Goal: Feedback & Contribution: Contribute content

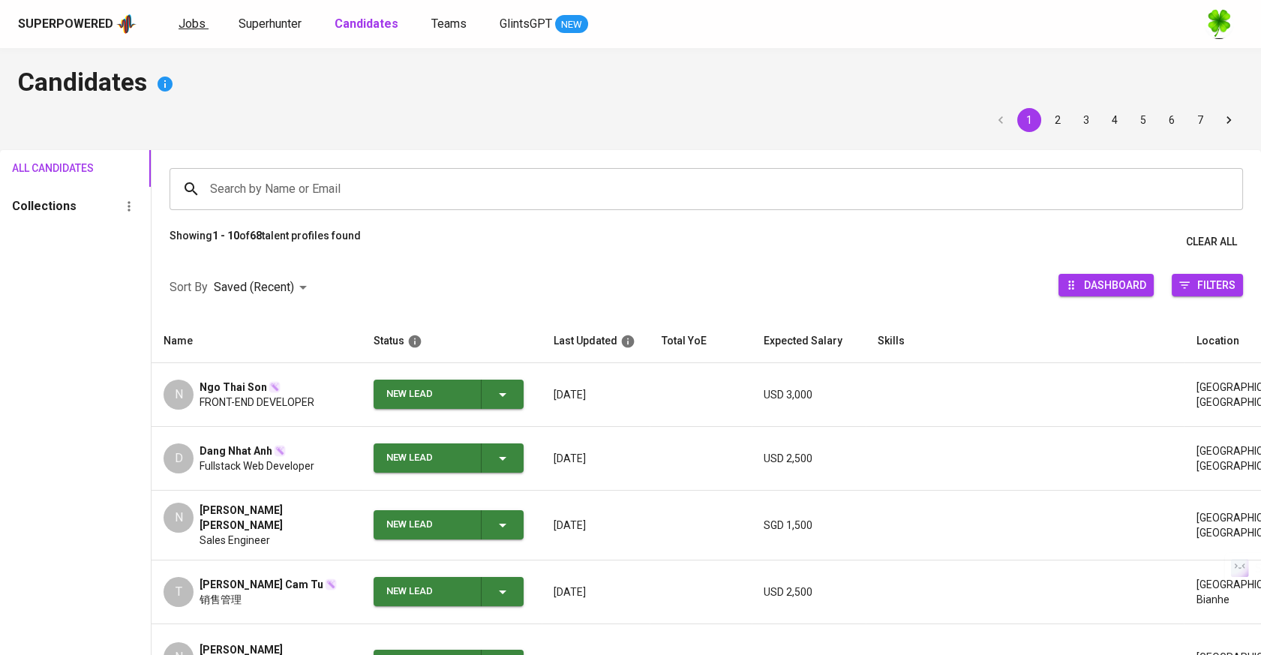
click at [195, 27] on span "Jobs" at bounding box center [192, 24] width 27 height 14
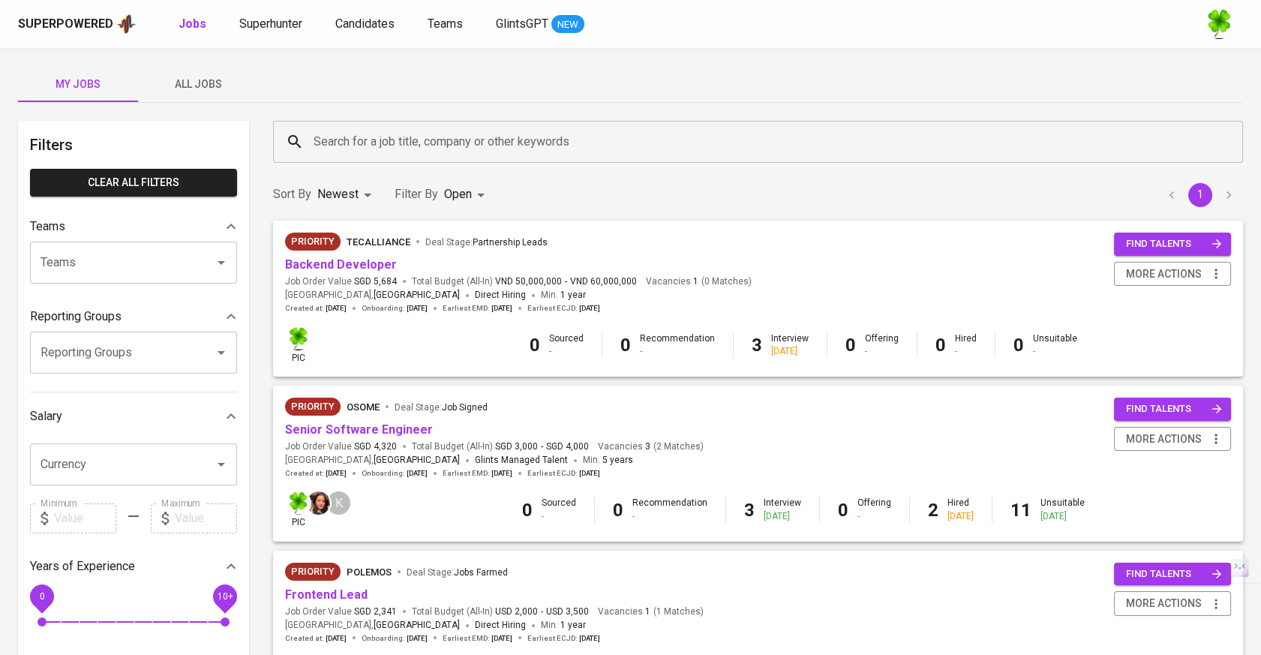
click at [228, 90] on span "All Jobs" at bounding box center [198, 84] width 102 height 19
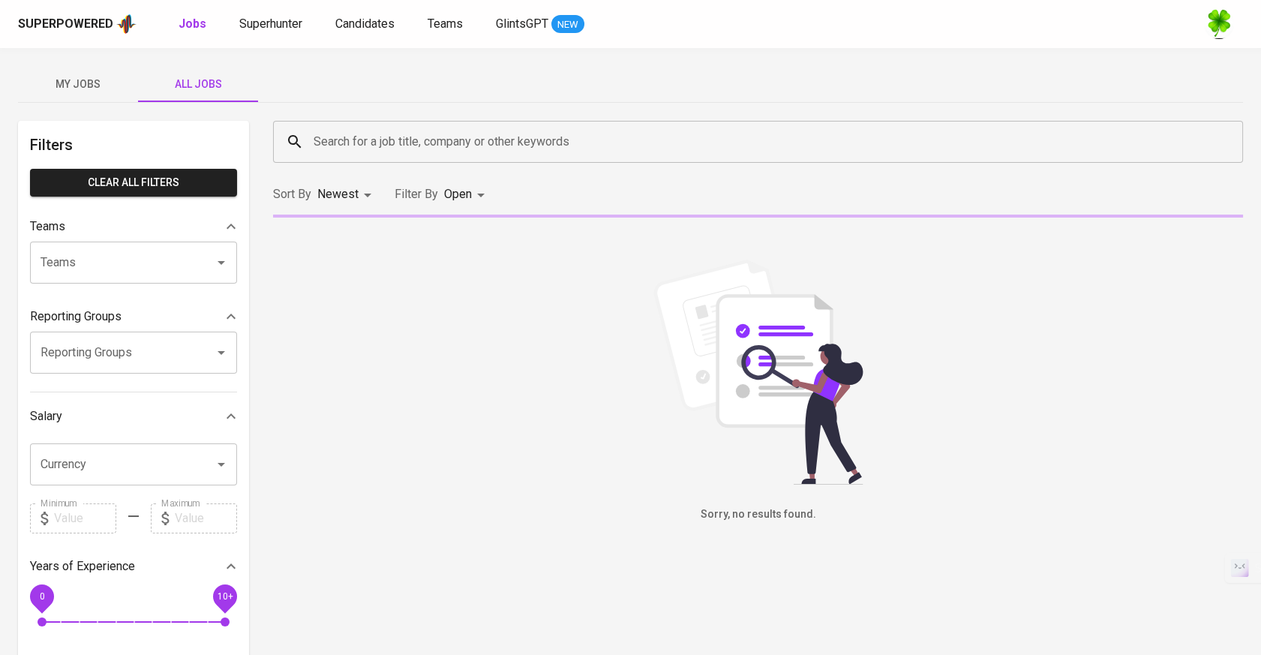
click at [381, 137] on input "Search for a job title, company or other keywords" at bounding box center [762, 142] width 904 height 29
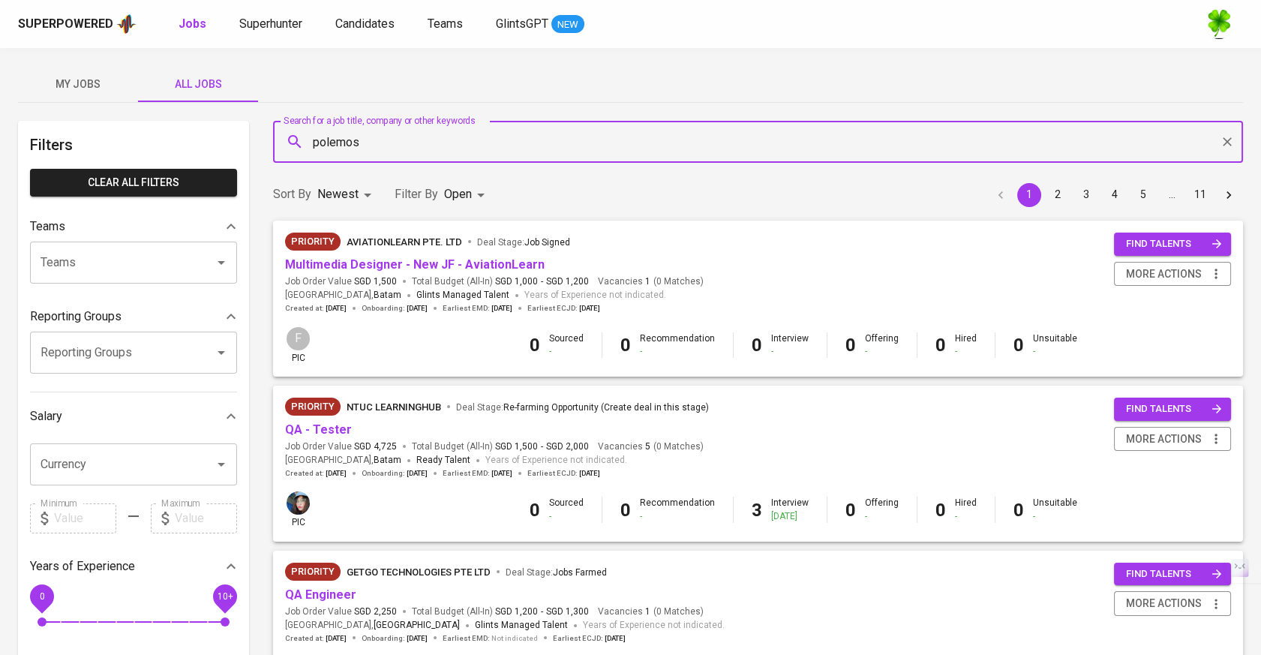
type input "polemos"
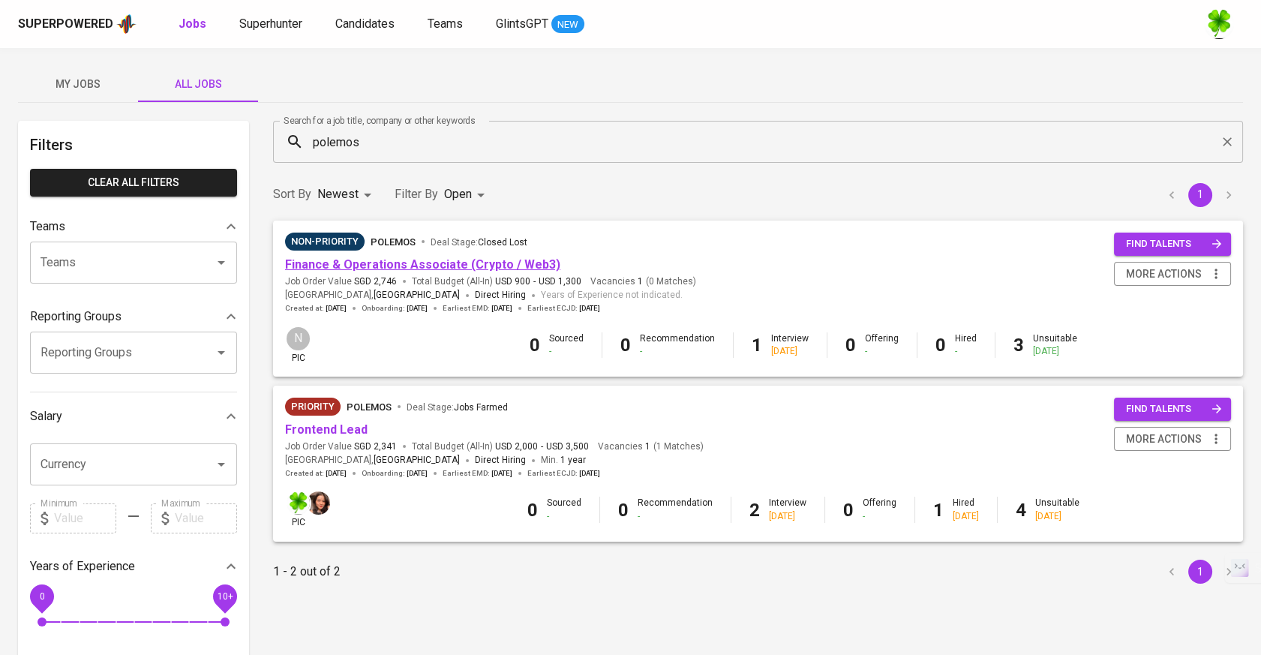
click at [497, 261] on link "Finance & Operations Associate (Crypto / Web3)" at bounding box center [422, 264] width 275 height 14
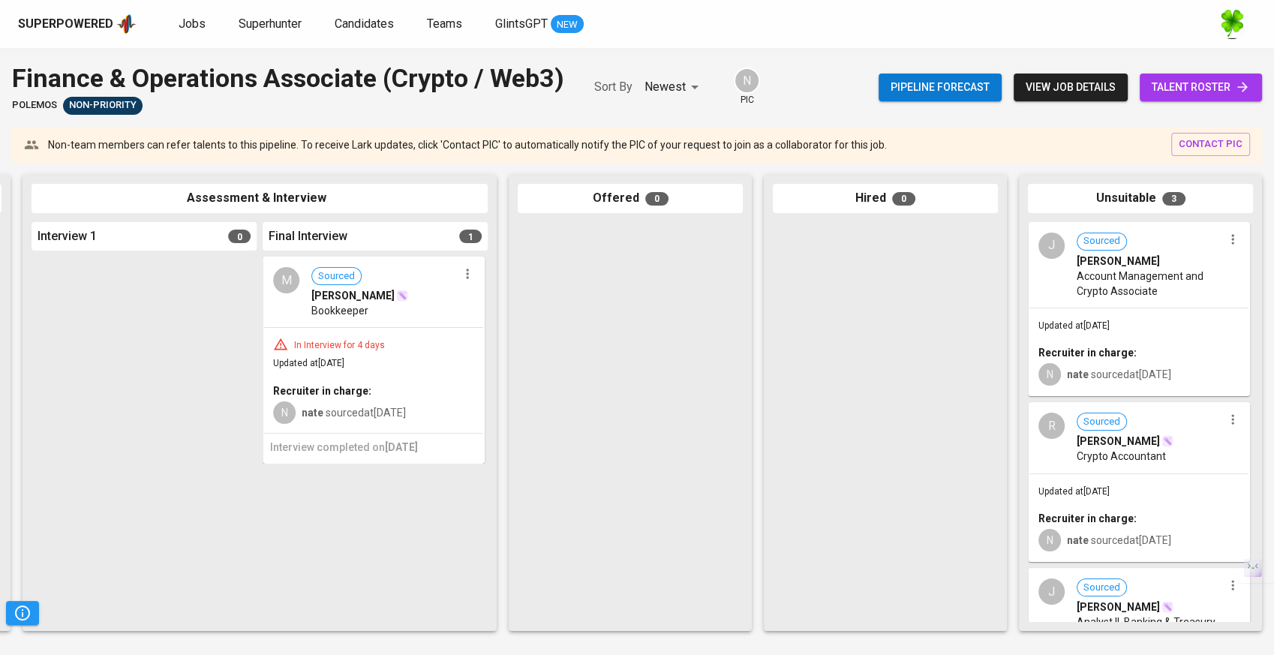
scroll to position [0, 512]
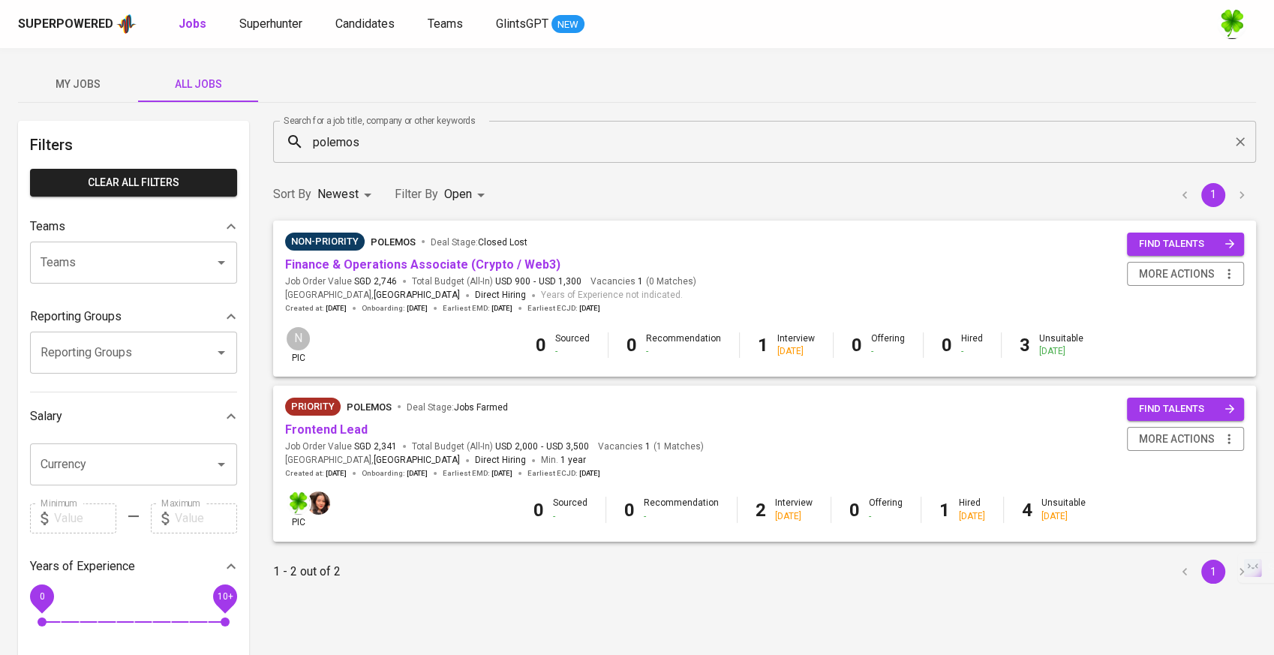
click at [457, 197] on body "Superpowered Jobs Superhunter Candidates Teams GlintsGPT NEW My Jobs All Jobs F…" at bounding box center [637, 512] width 1274 height 1024
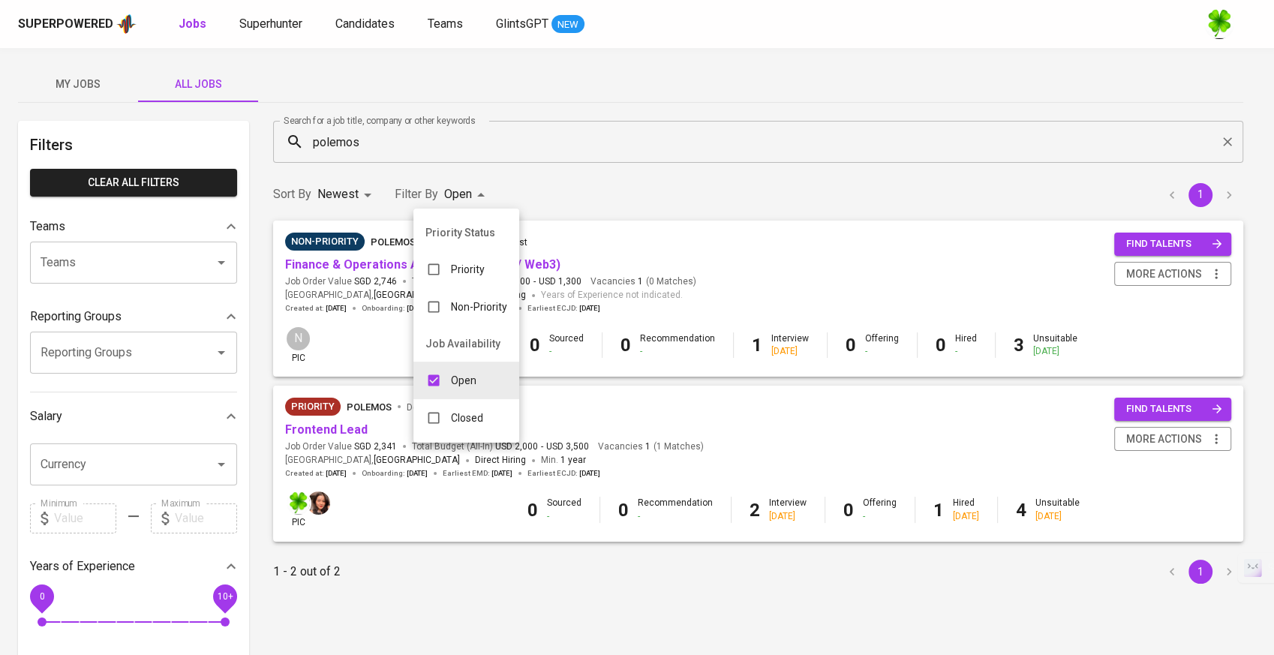
click at [463, 411] on p "Closed" at bounding box center [467, 417] width 32 height 15
type input "OPEN,CLOSE"
checkbox input "true"
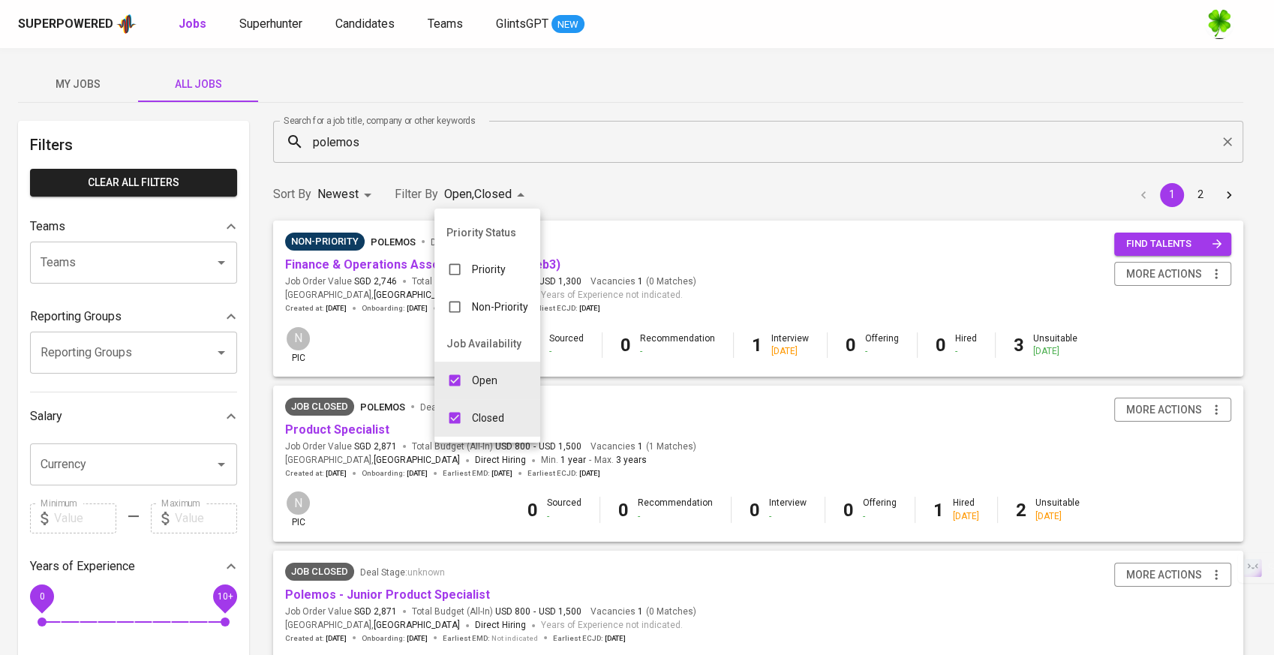
click at [337, 439] on div at bounding box center [637, 327] width 1274 height 655
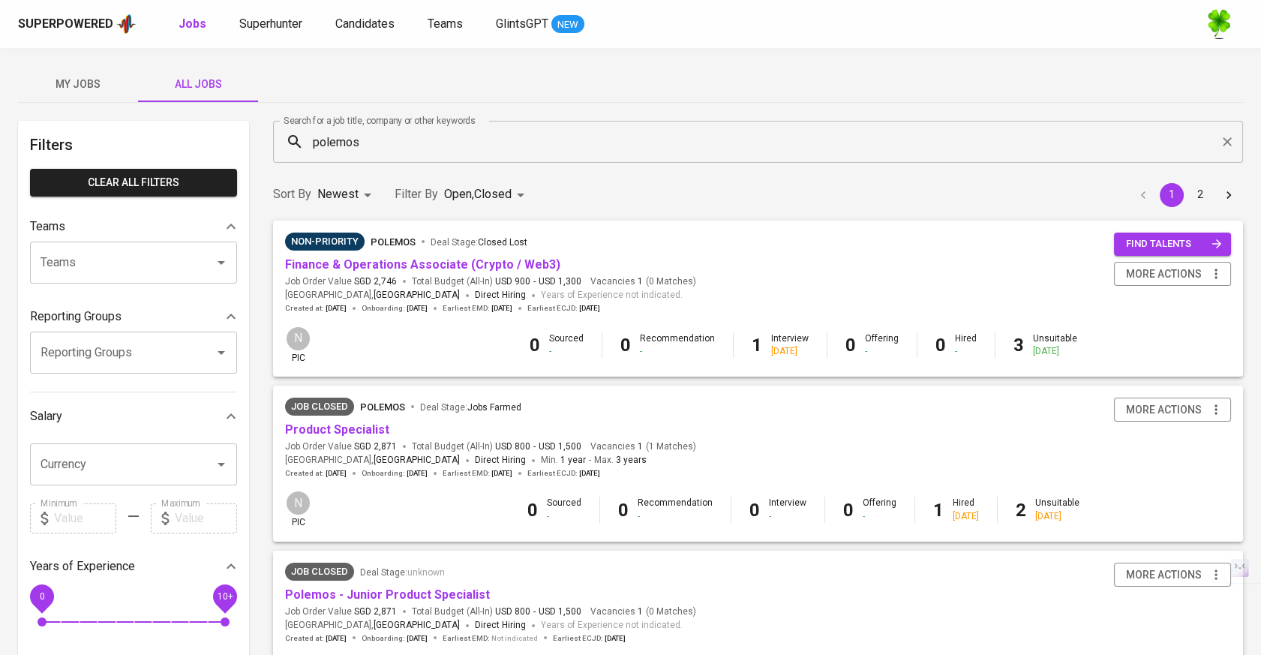
click at [336, 433] on link "Product Specialist" at bounding box center [337, 429] width 104 height 14
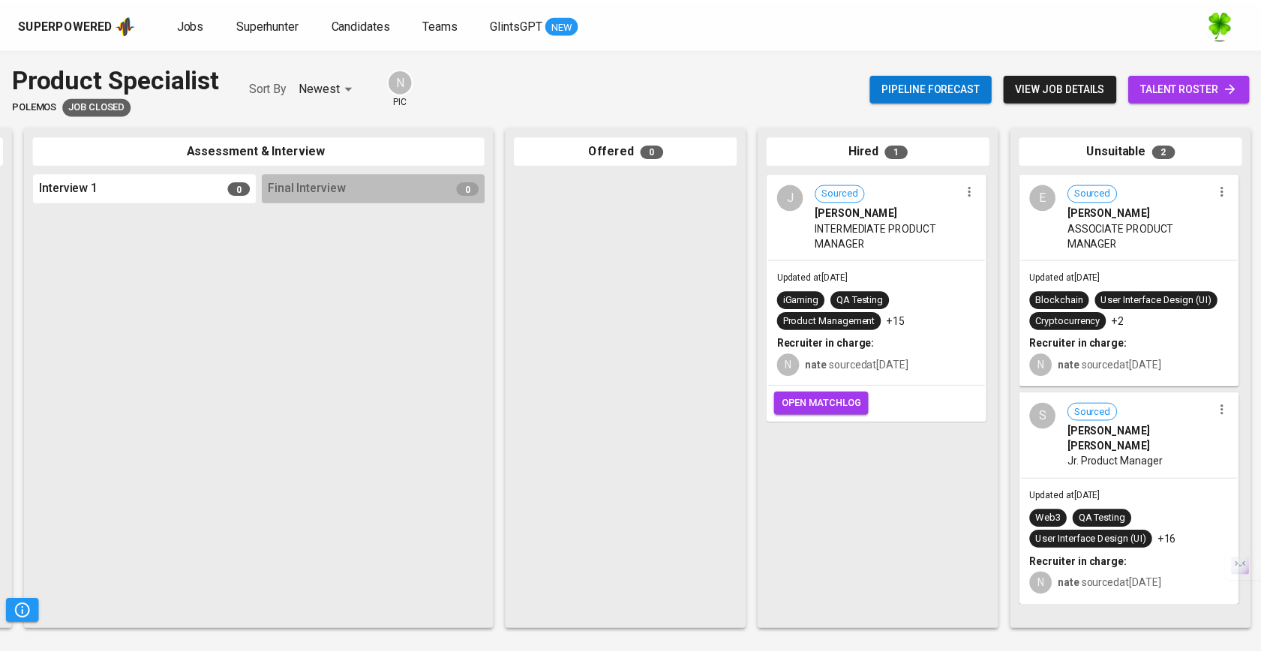
scroll to position [0, 500]
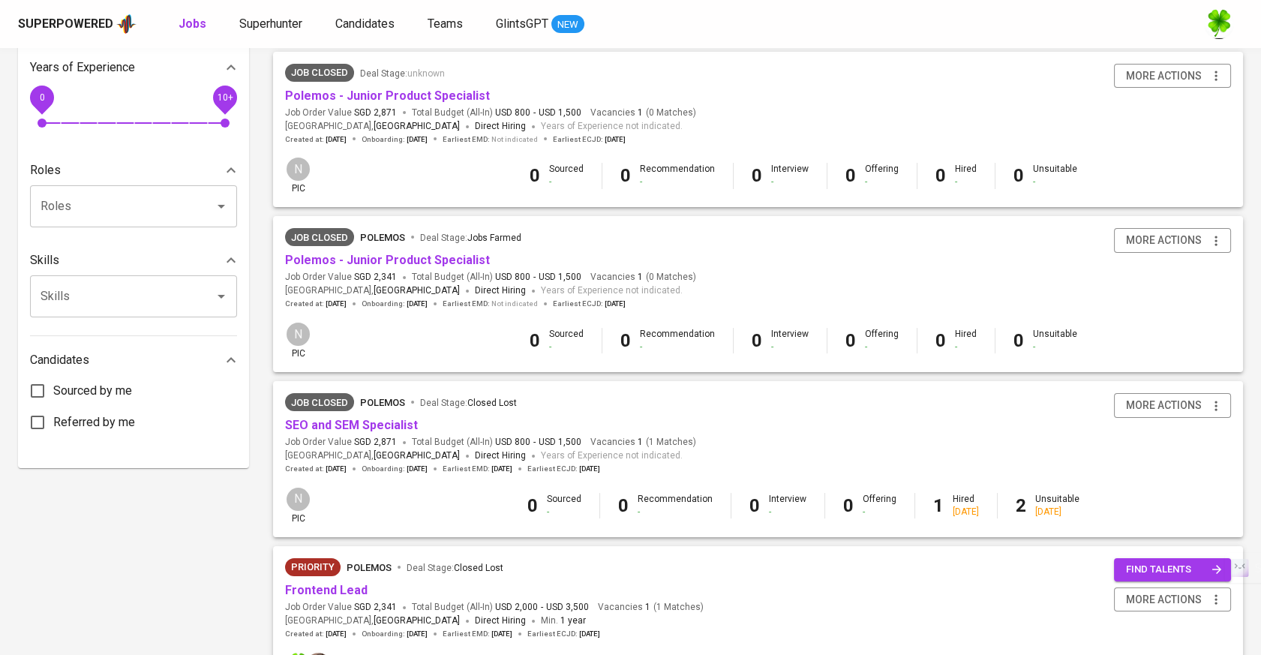
scroll to position [666, 0]
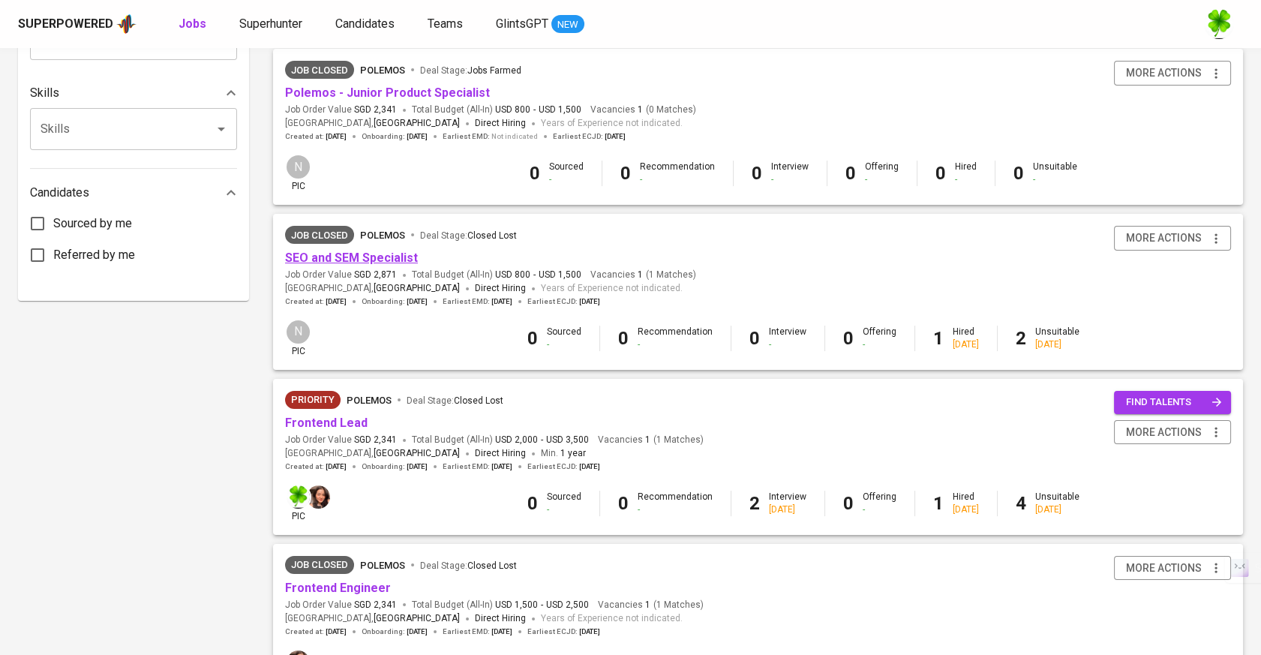
click at [360, 255] on link "SEO and SEM Specialist" at bounding box center [351, 258] width 133 height 14
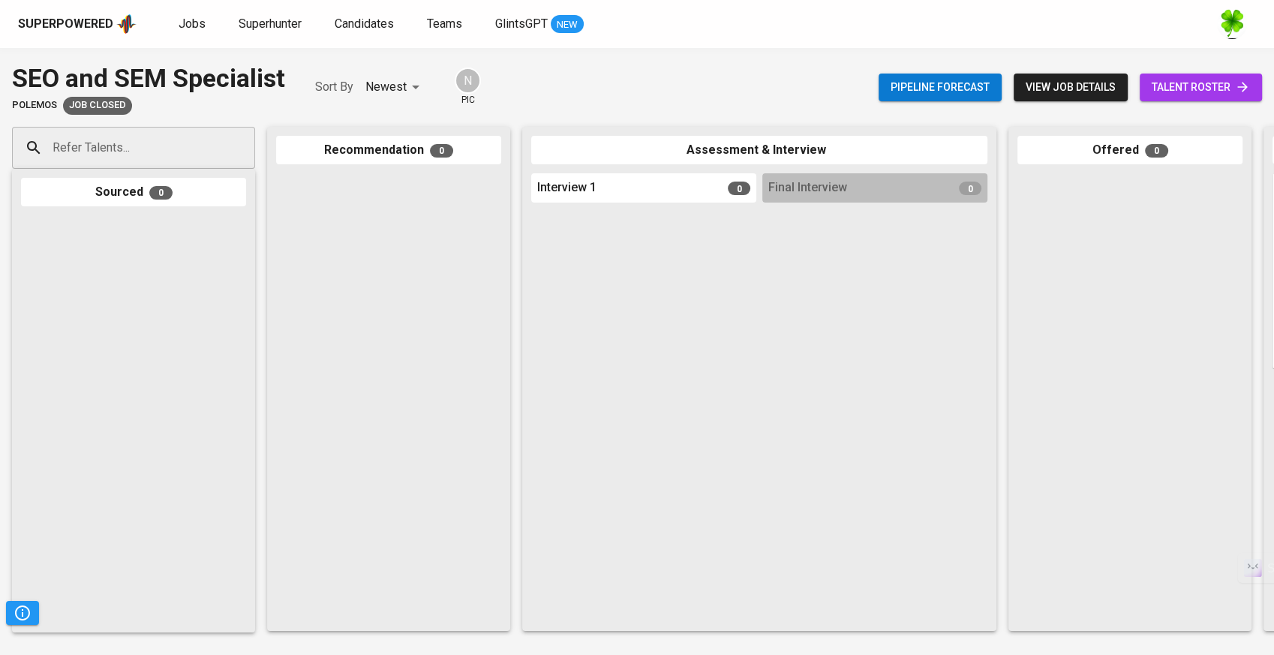
scroll to position [0, 500]
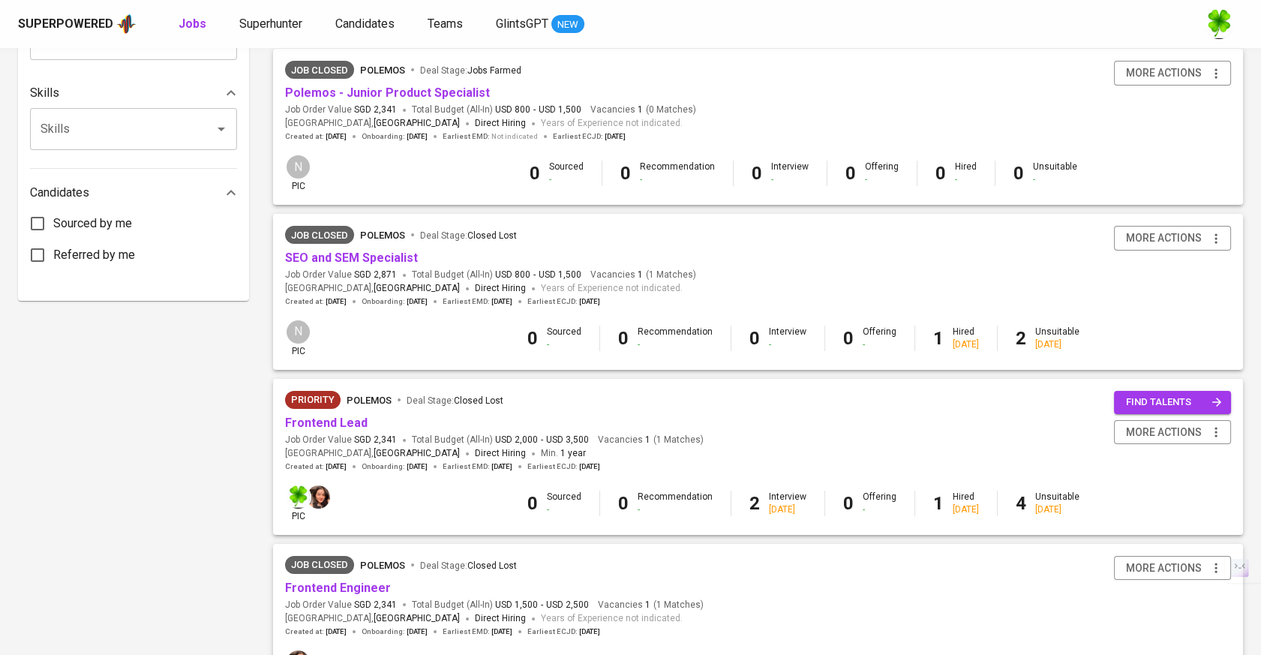
scroll to position [833, 0]
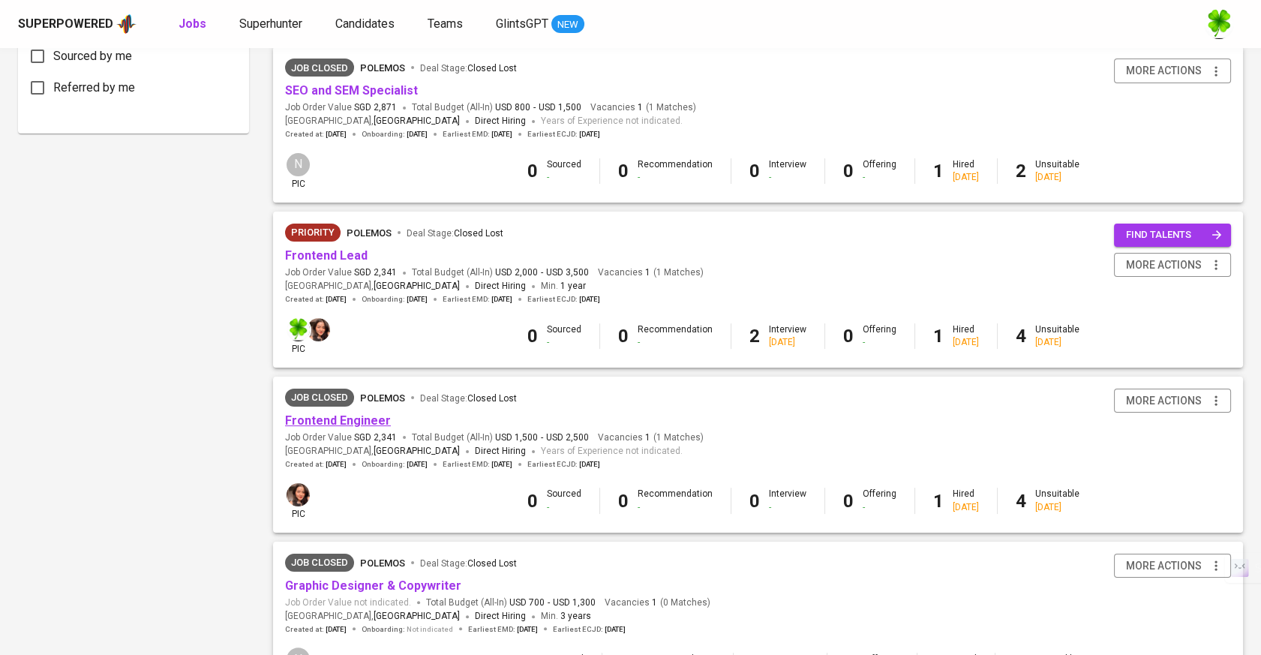
click at [341, 421] on link "Frontend Engineer" at bounding box center [338, 420] width 106 height 14
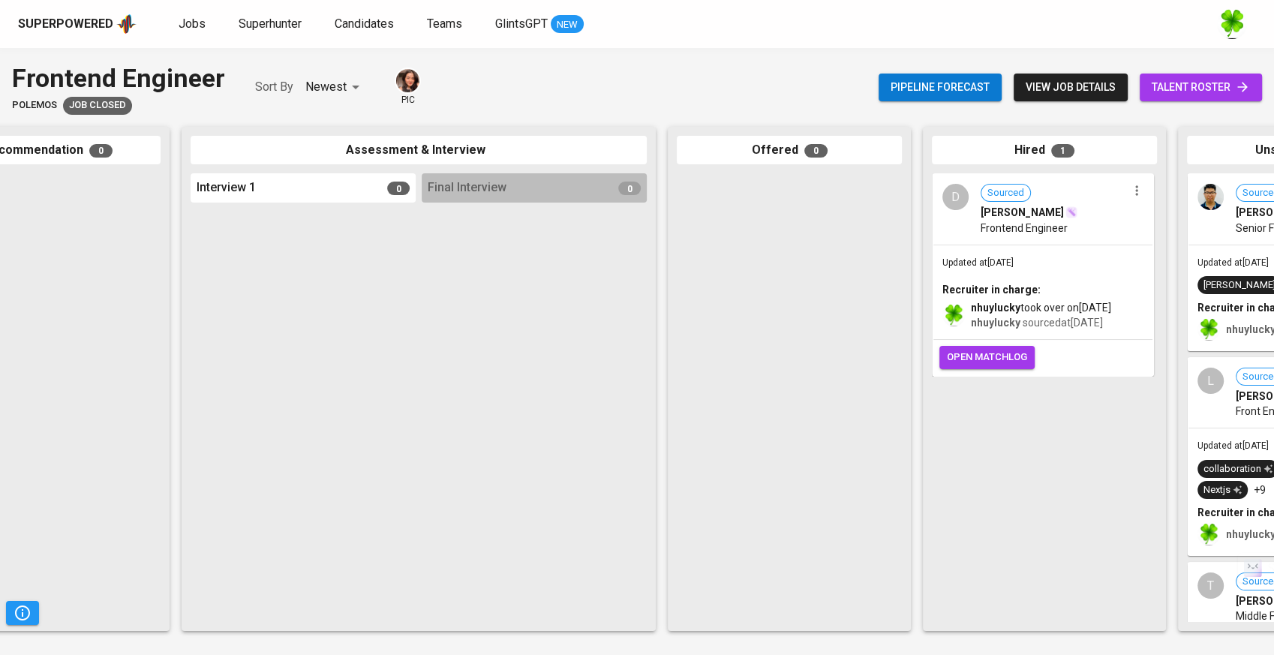
scroll to position [0, 500]
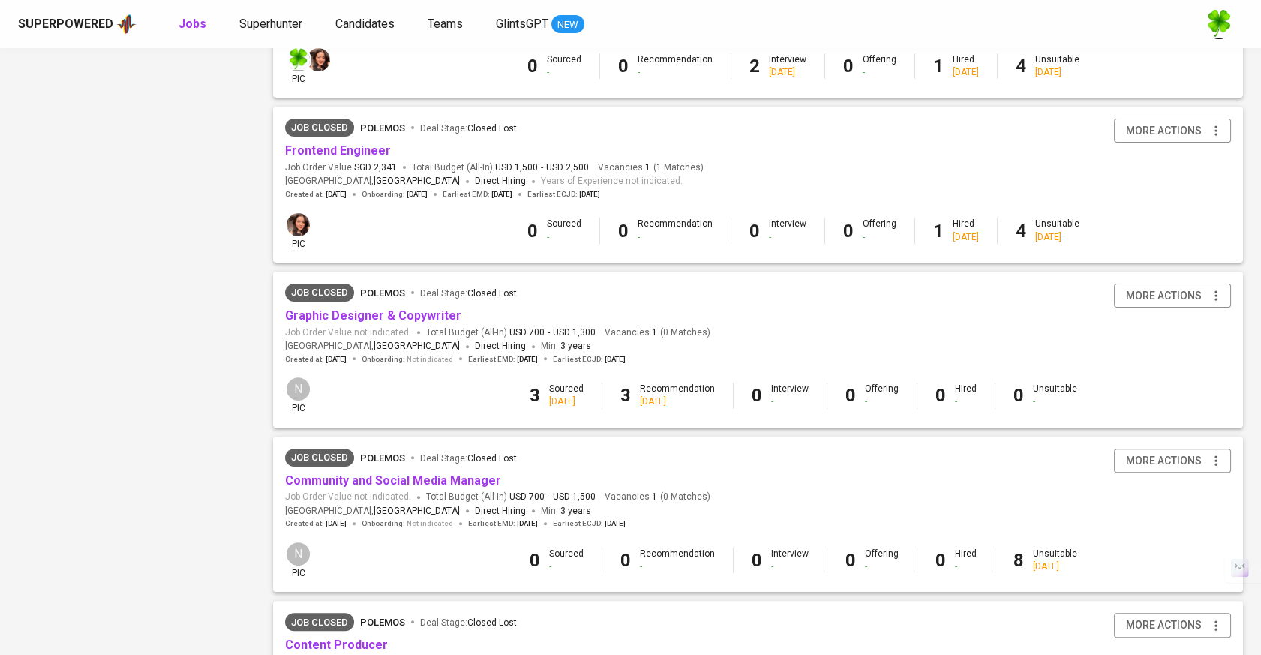
scroll to position [1313, 0]
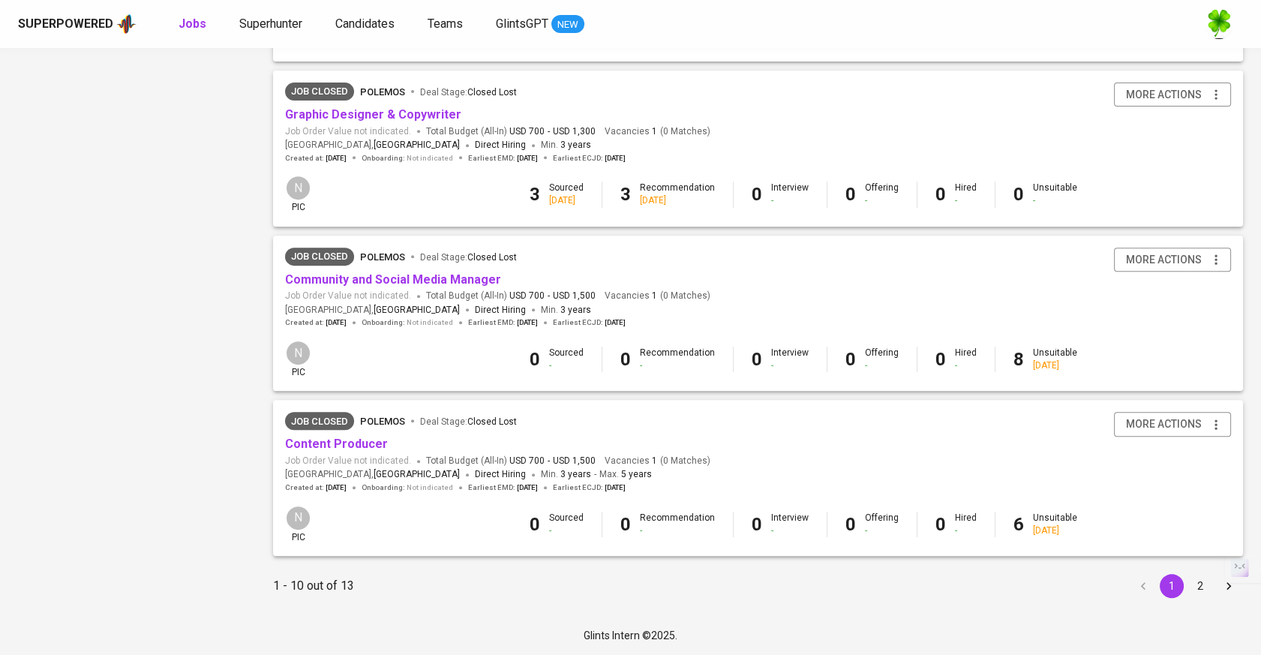
click at [1204, 581] on button "2" at bounding box center [1200, 586] width 24 height 24
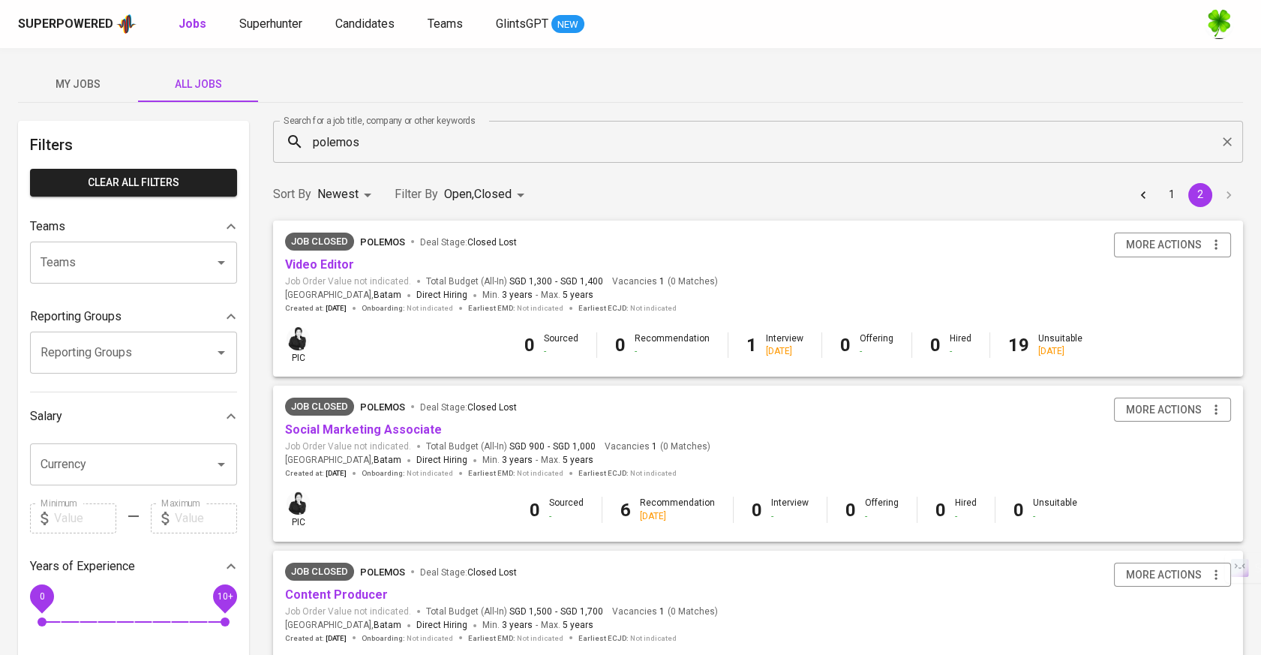
scroll to position [250, 0]
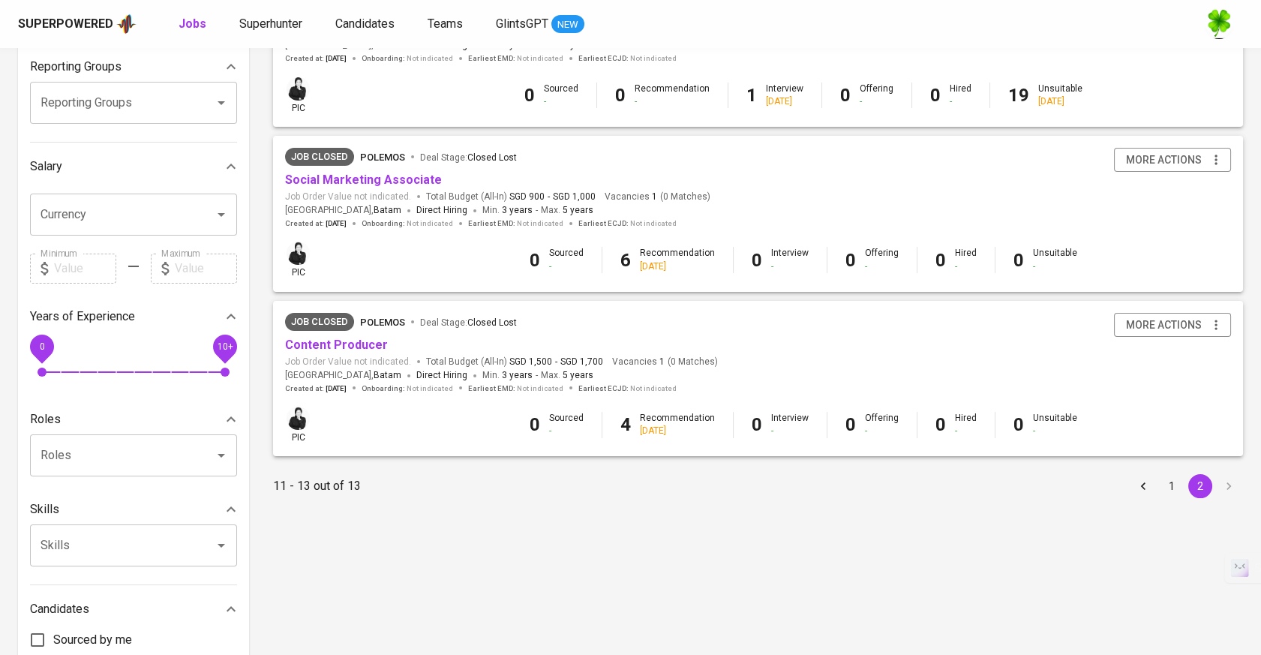
click at [1178, 488] on button "1" at bounding box center [1172, 486] width 24 height 24
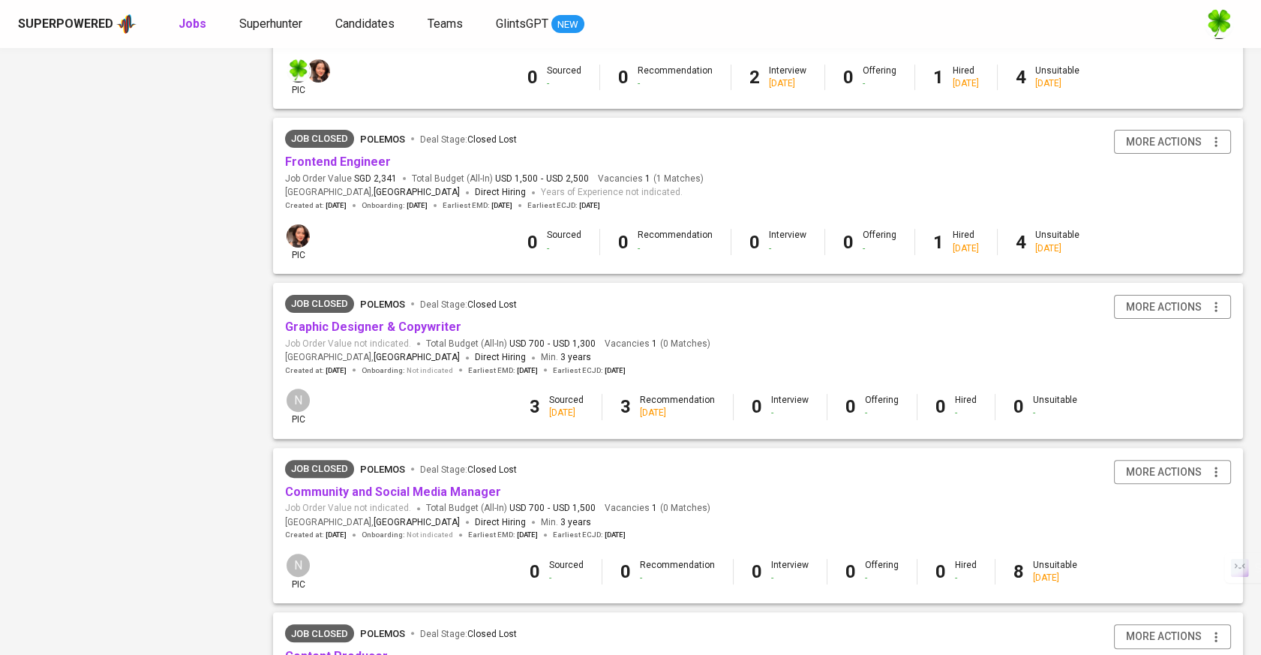
scroll to position [979, 0]
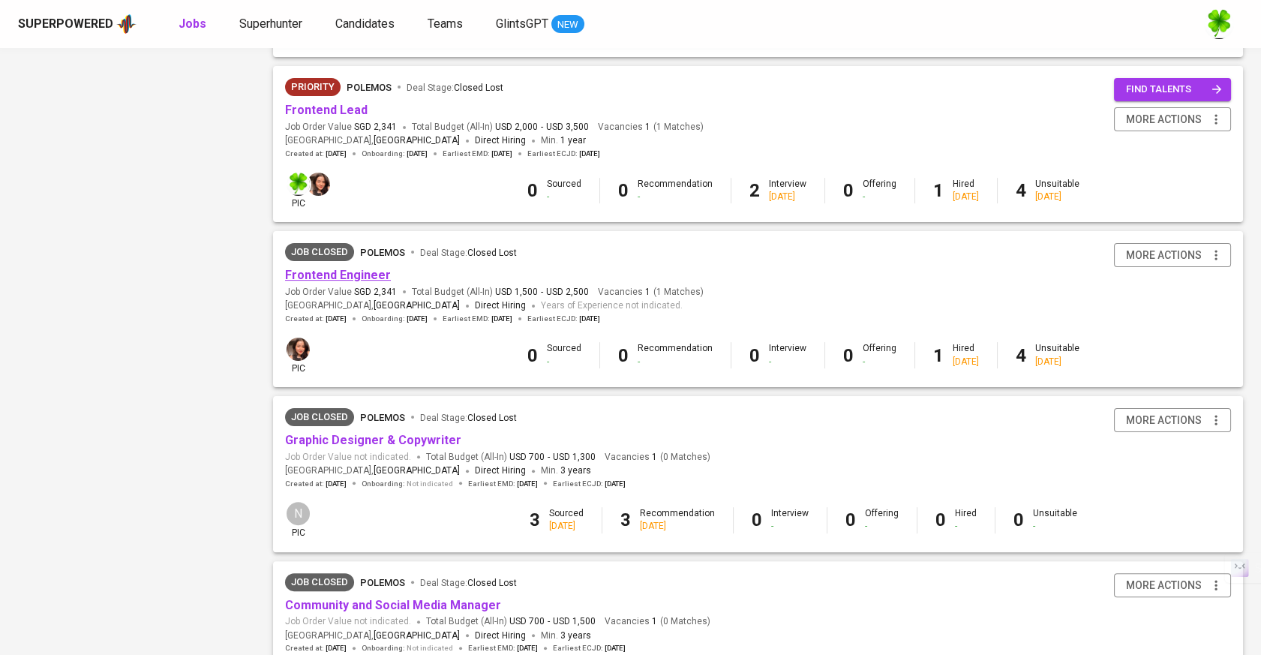
click at [368, 280] on link "Frontend Engineer" at bounding box center [338, 275] width 106 height 14
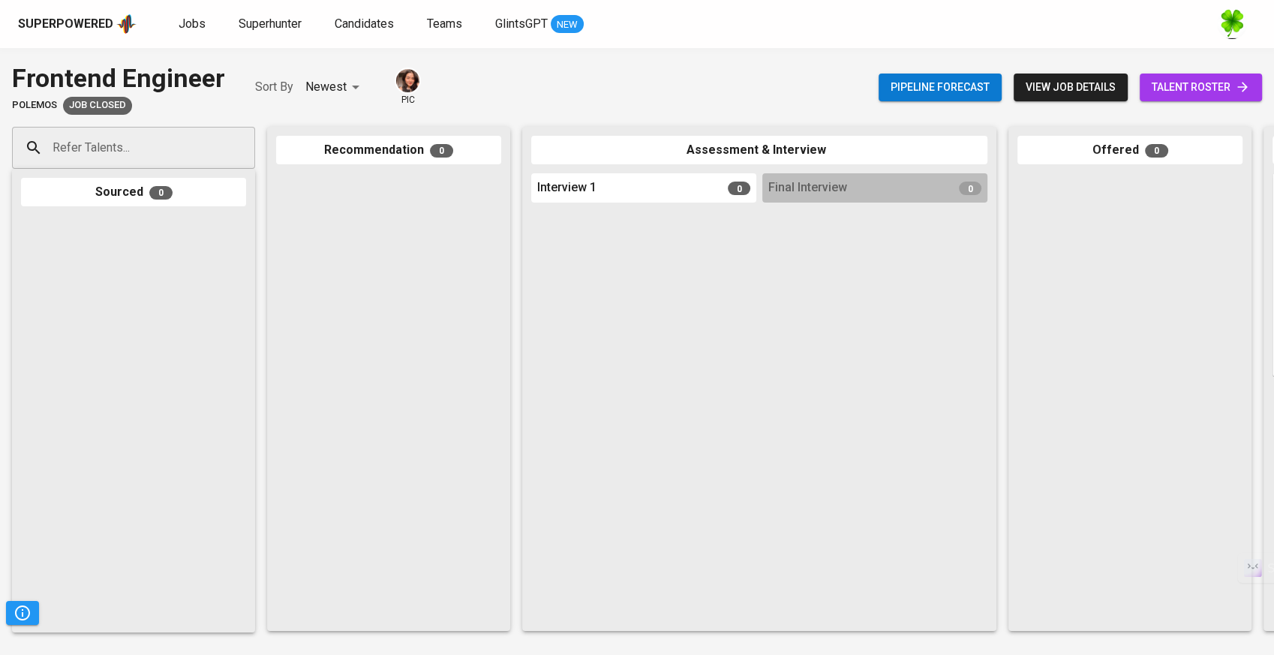
scroll to position [0, 416]
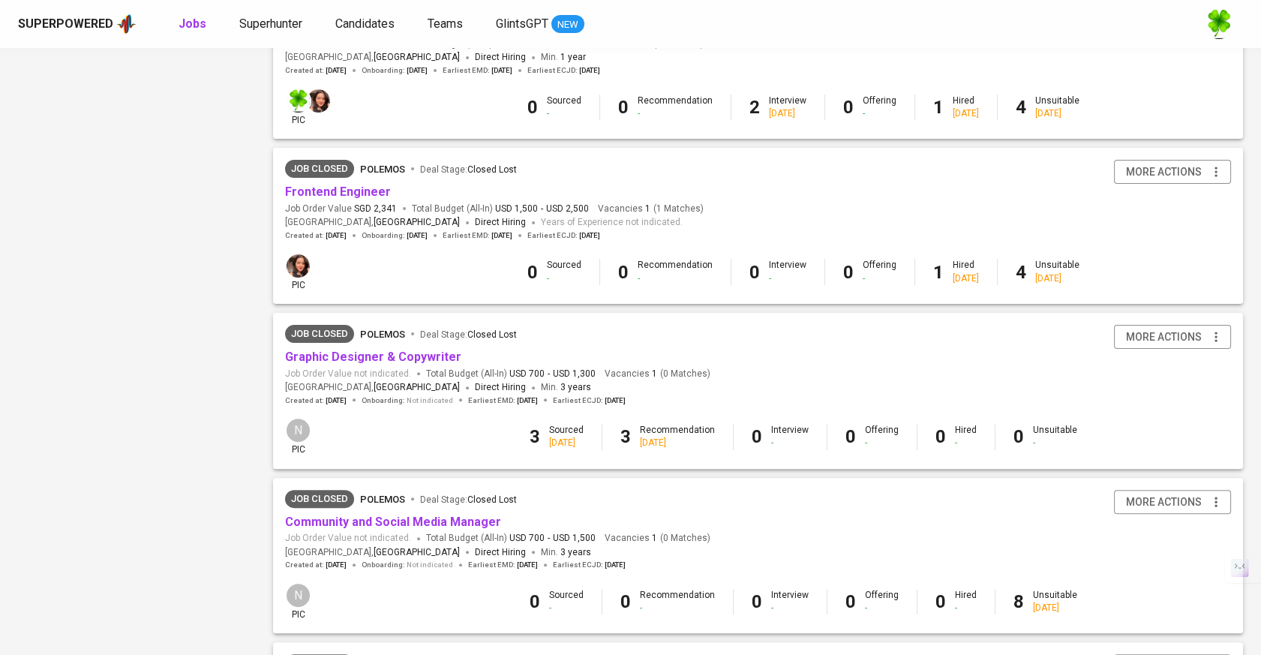
scroll to position [1313, 0]
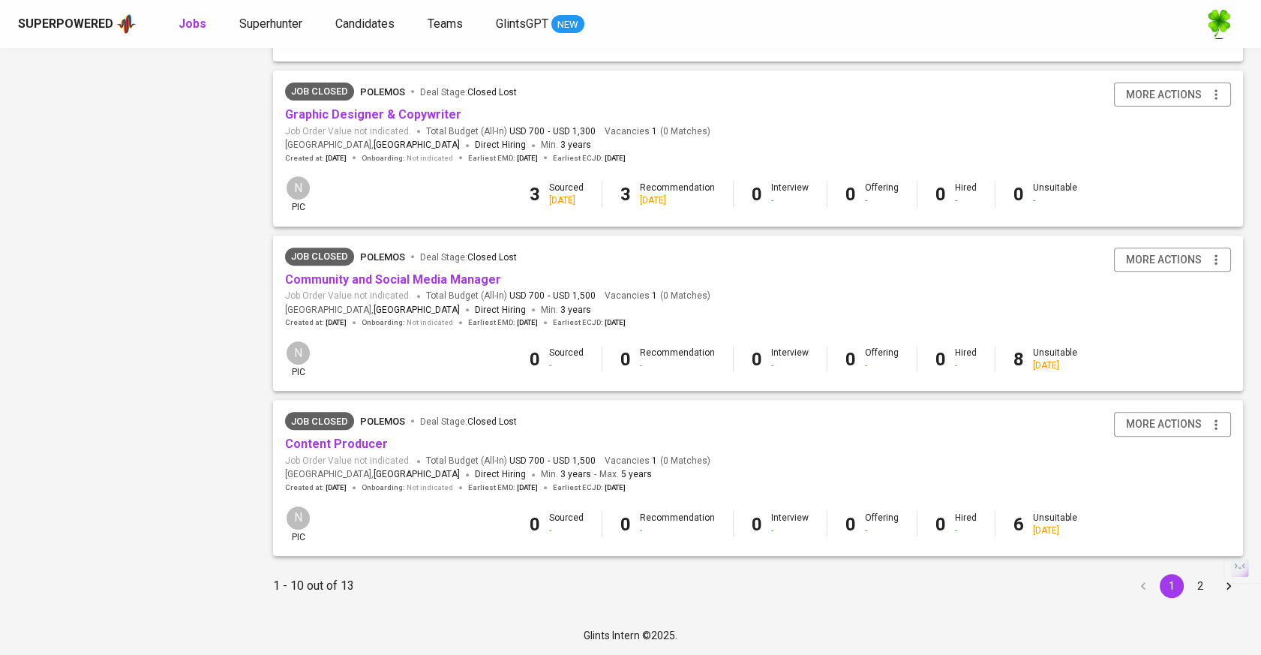
click at [1197, 591] on button "2" at bounding box center [1200, 586] width 24 height 24
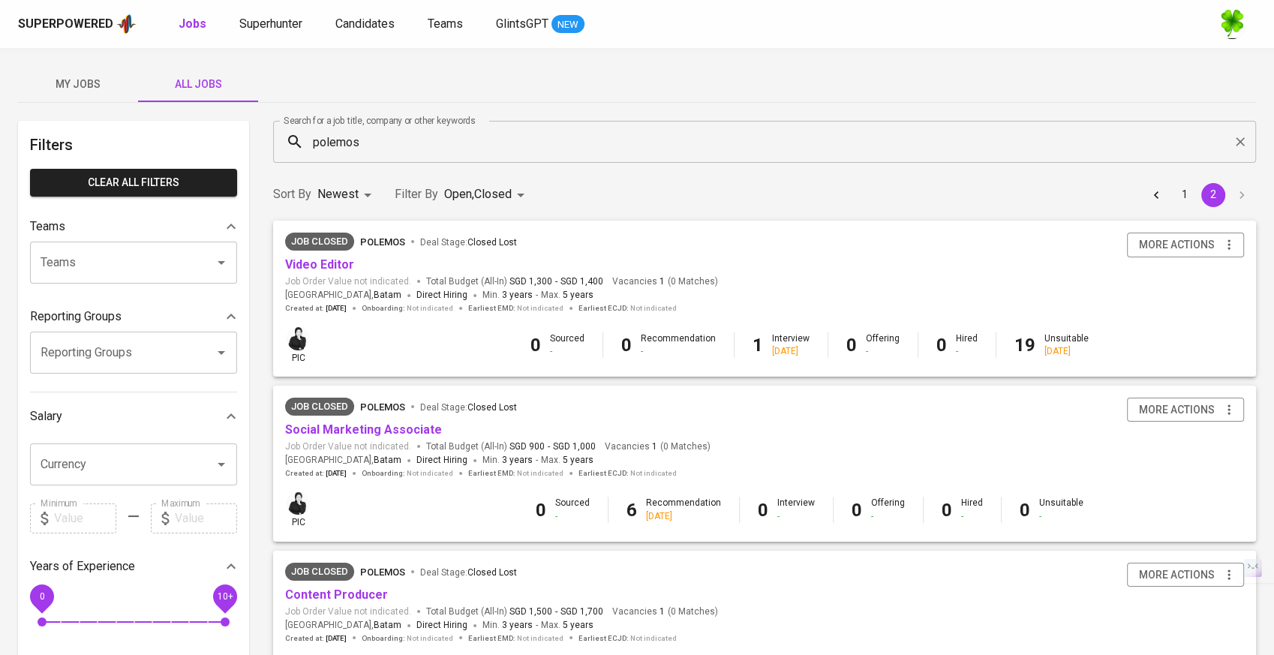
click at [344, 197] on body "Superpowered Jobs Superhunter Candidates Teams GlintsGPT NEW My Jobs All Jobs F…" at bounding box center [637, 512] width 1274 height 1024
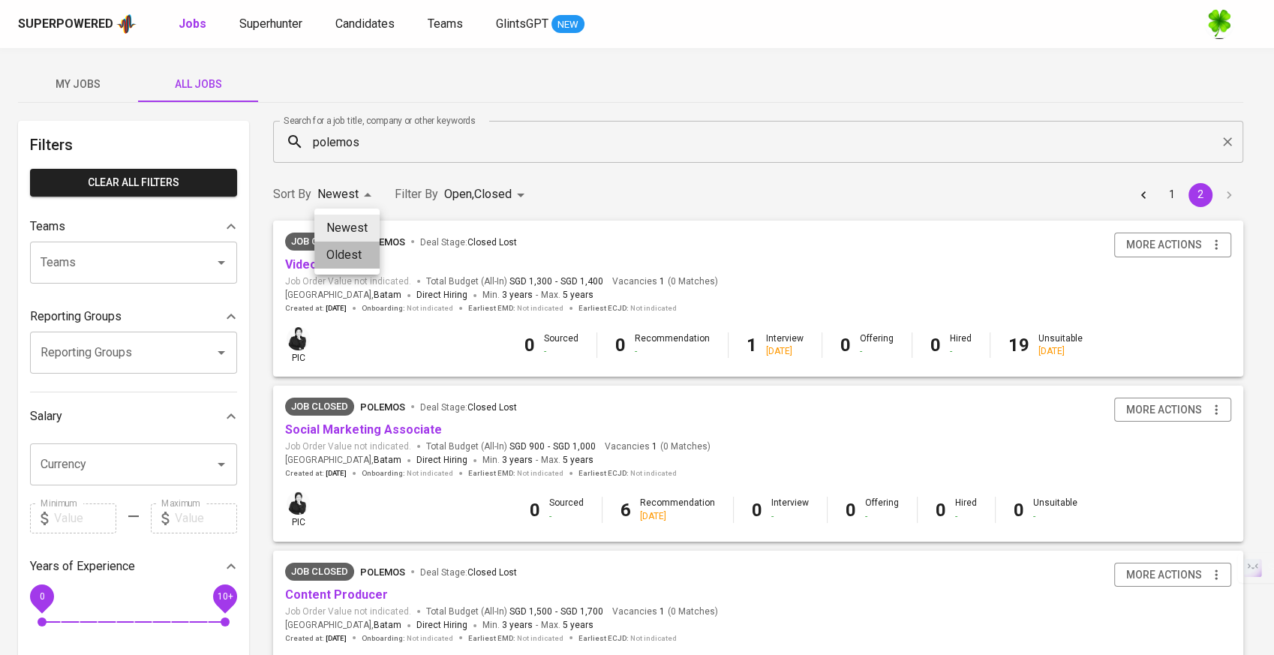
click at [341, 245] on li "Oldest" at bounding box center [346, 255] width 65 height 27
type input "OLDEST"
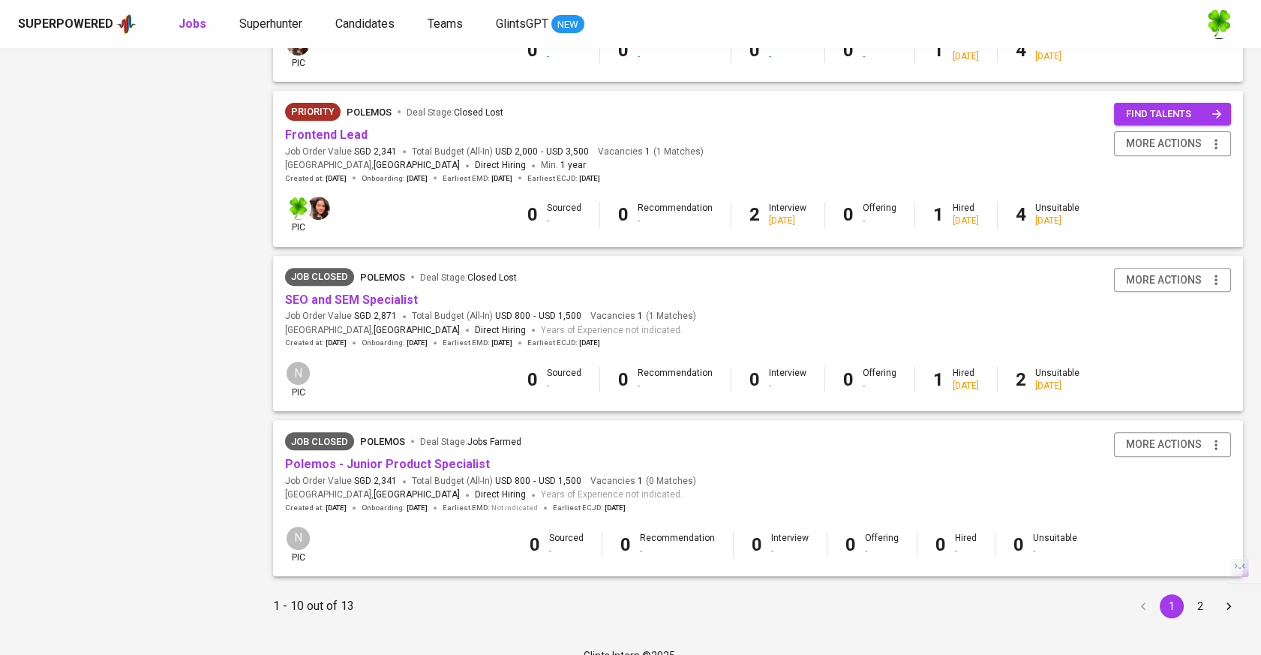
scroll to position [1313, 0]
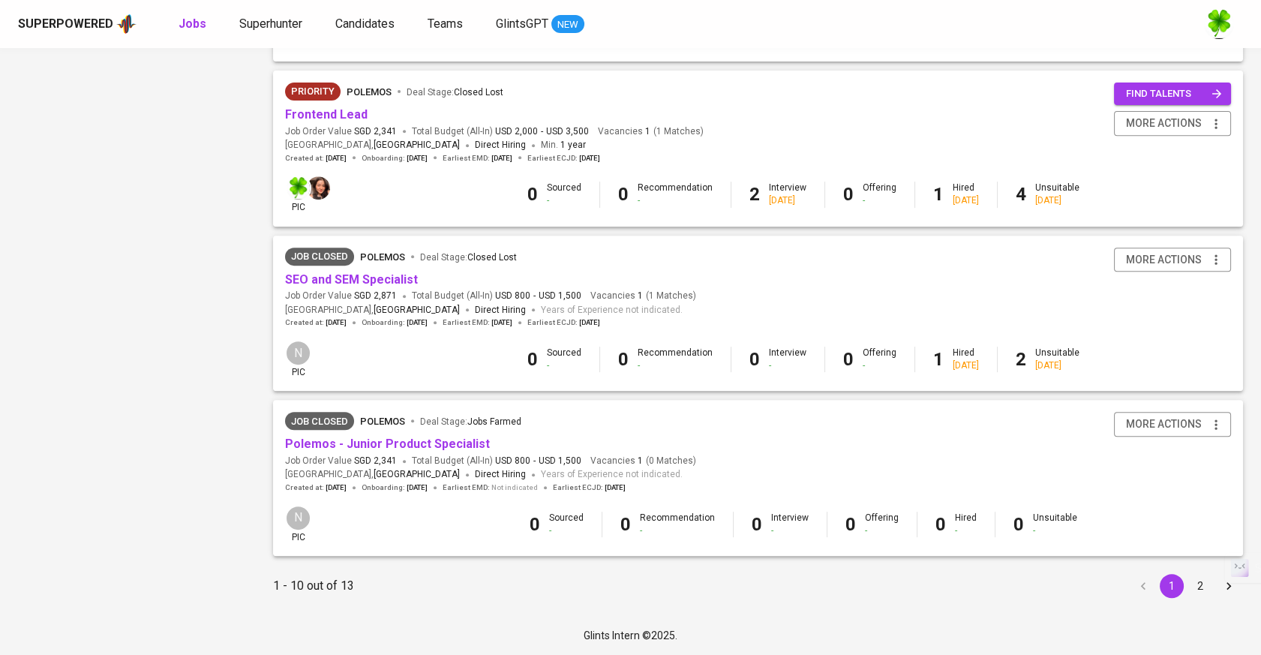
click at [1195, 587] on button "2" at bounding box center [1200, 586] width 24 height 24
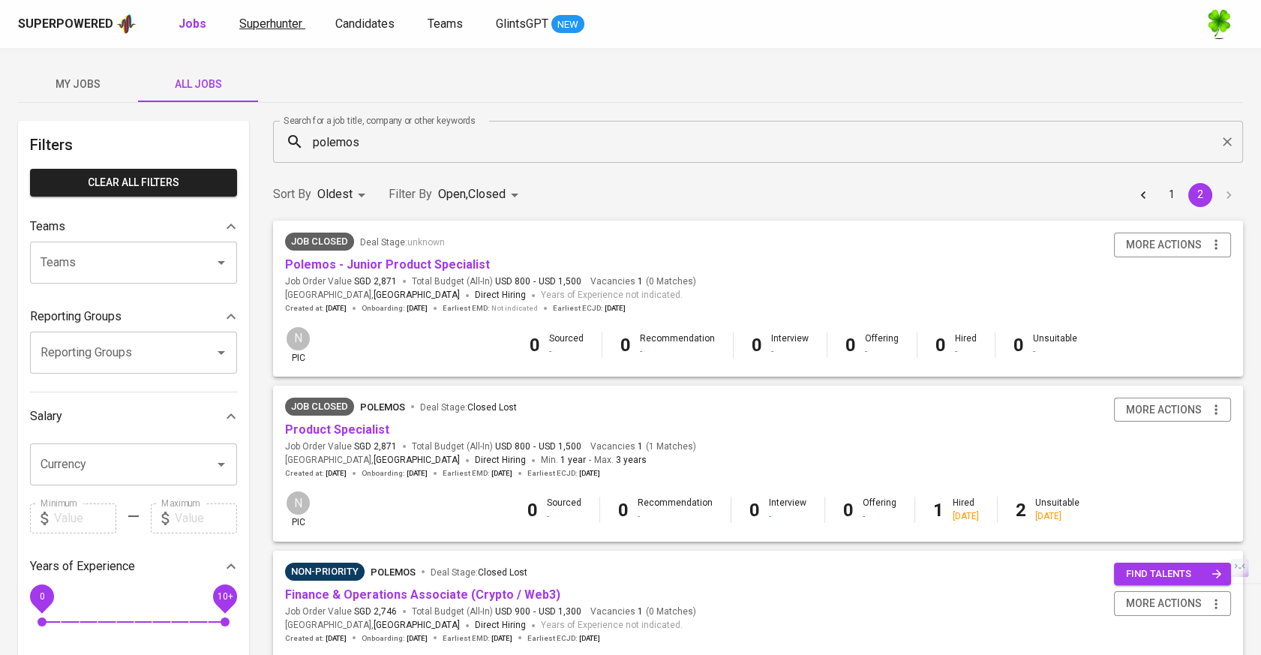
click at [285, 26] on span "Superhunter" at bounding box center [270, 24] width 63 height 14
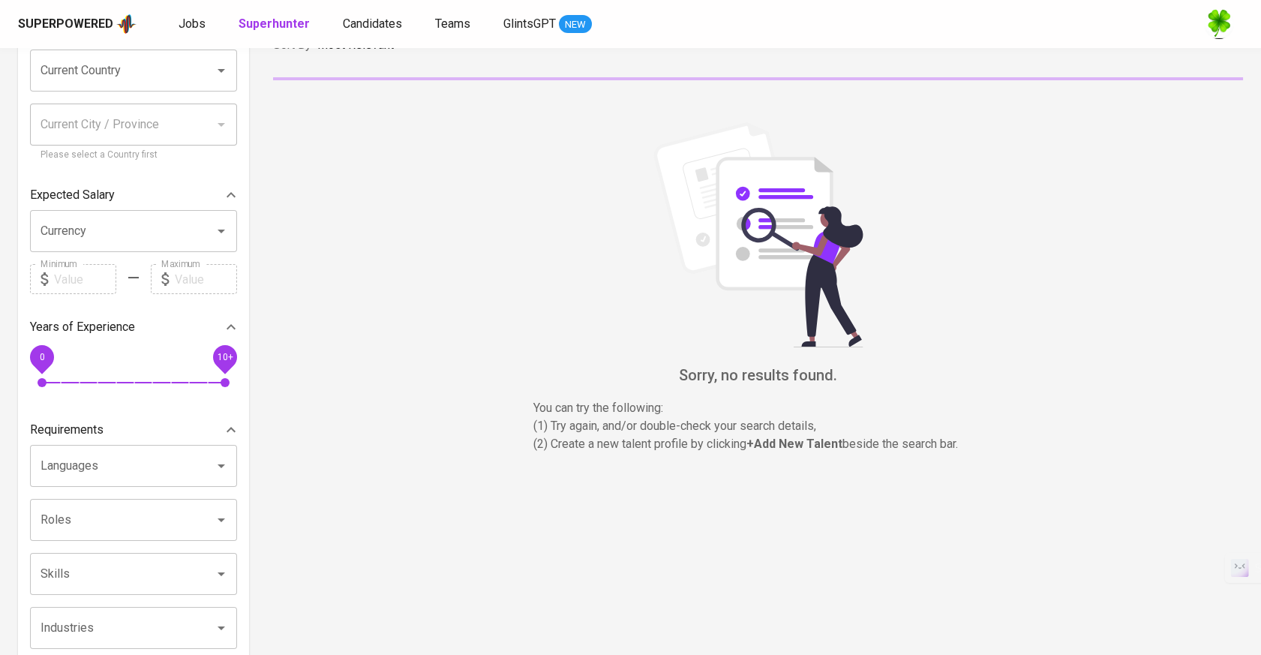
scroll to position [167, 0]
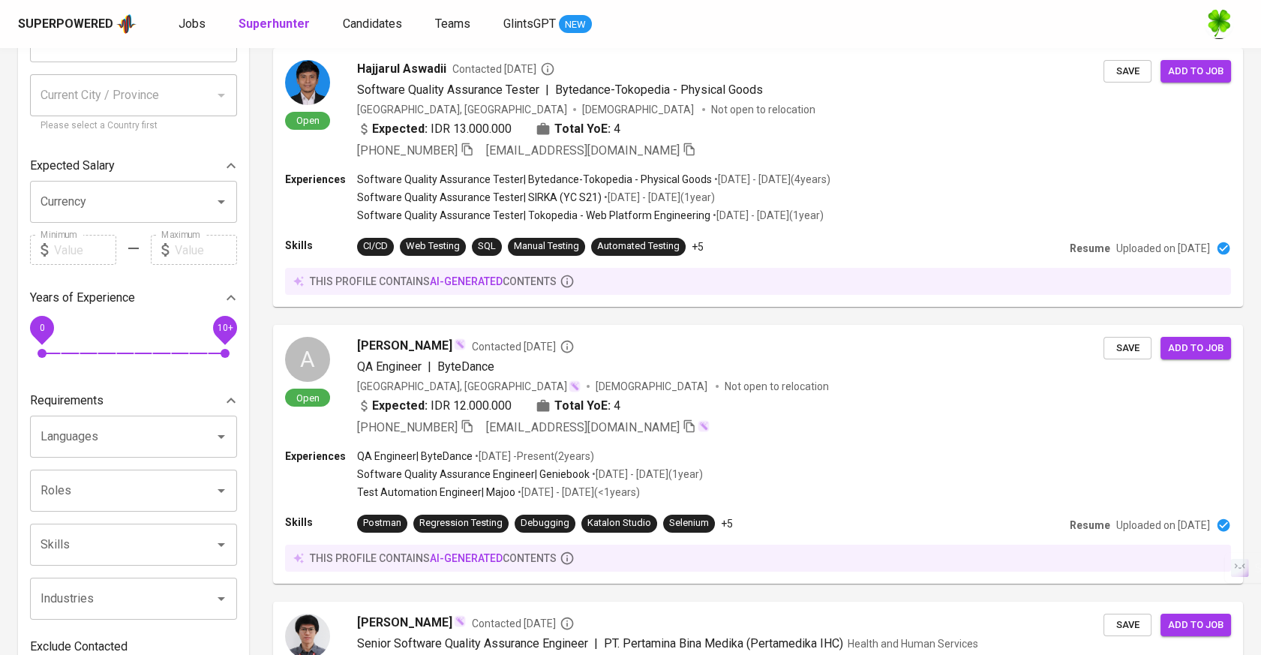
click at [90, 545] on input "Skills" at bounding box center [113, 544] width 152 height 29
click at [110, 548] on input "Skills" at bounding box center [113, 544] width 152 height 29
click at [112, 581] on b "web3" at bounding box center [118, 589] width 30 height 18
type input "web3"
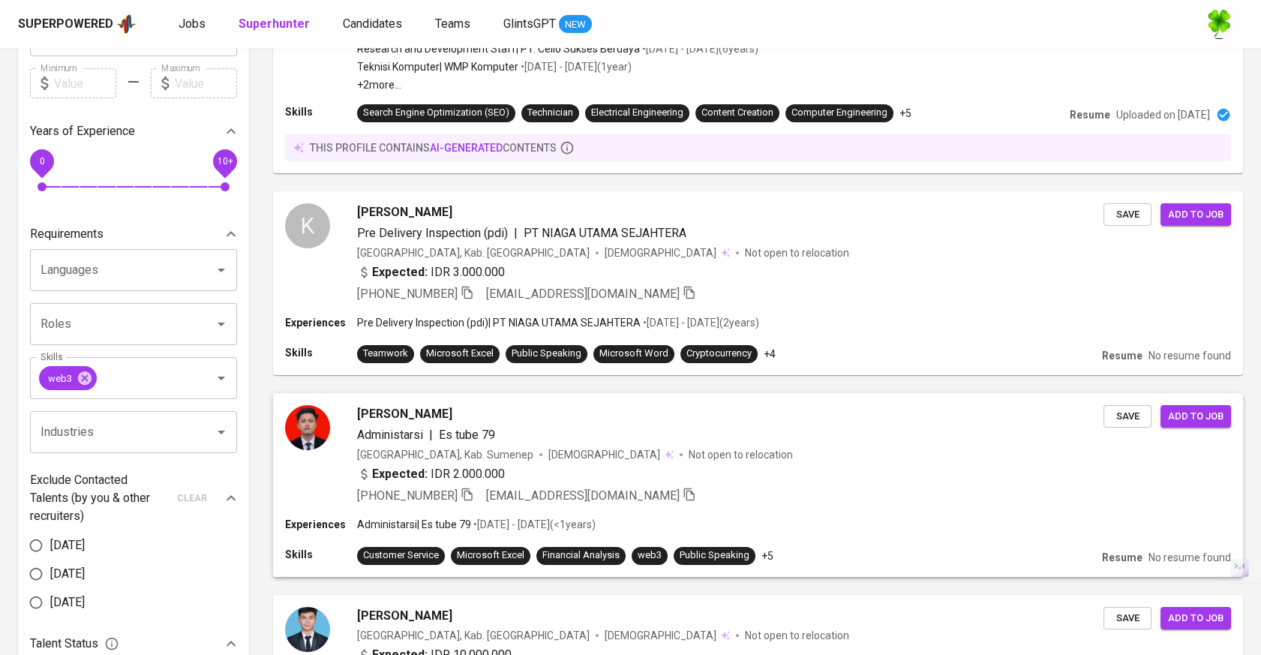
scroll to position [500, 0]
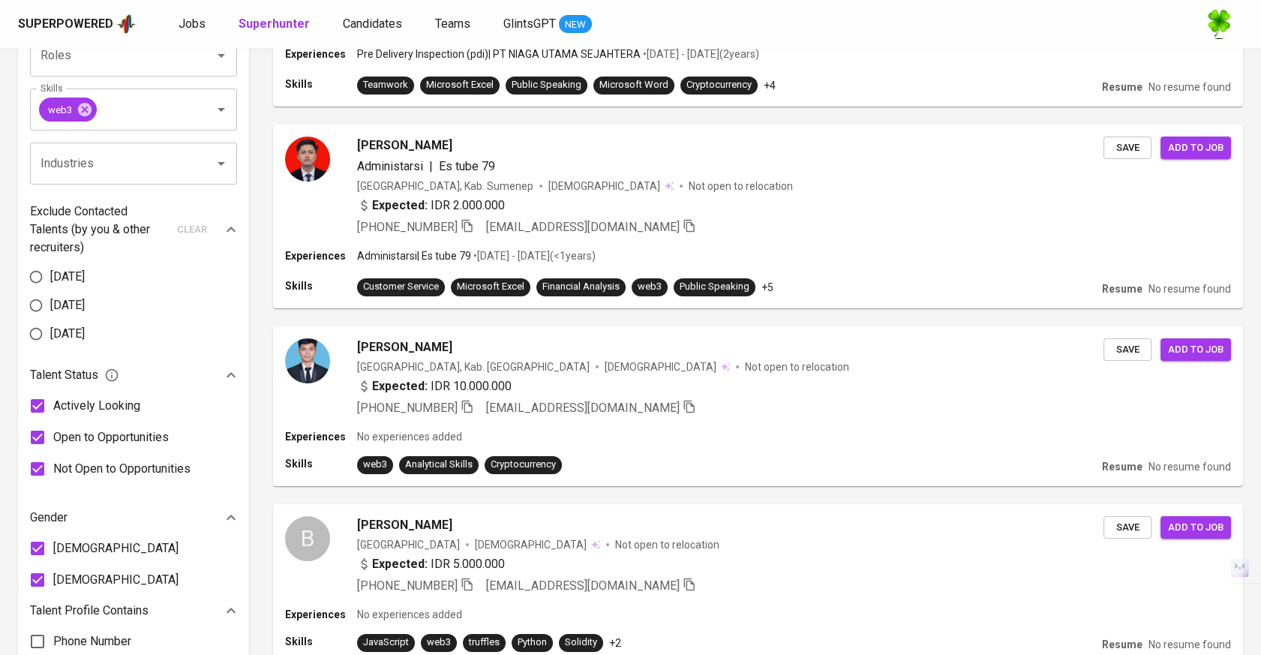
scroll to position [387, 0]
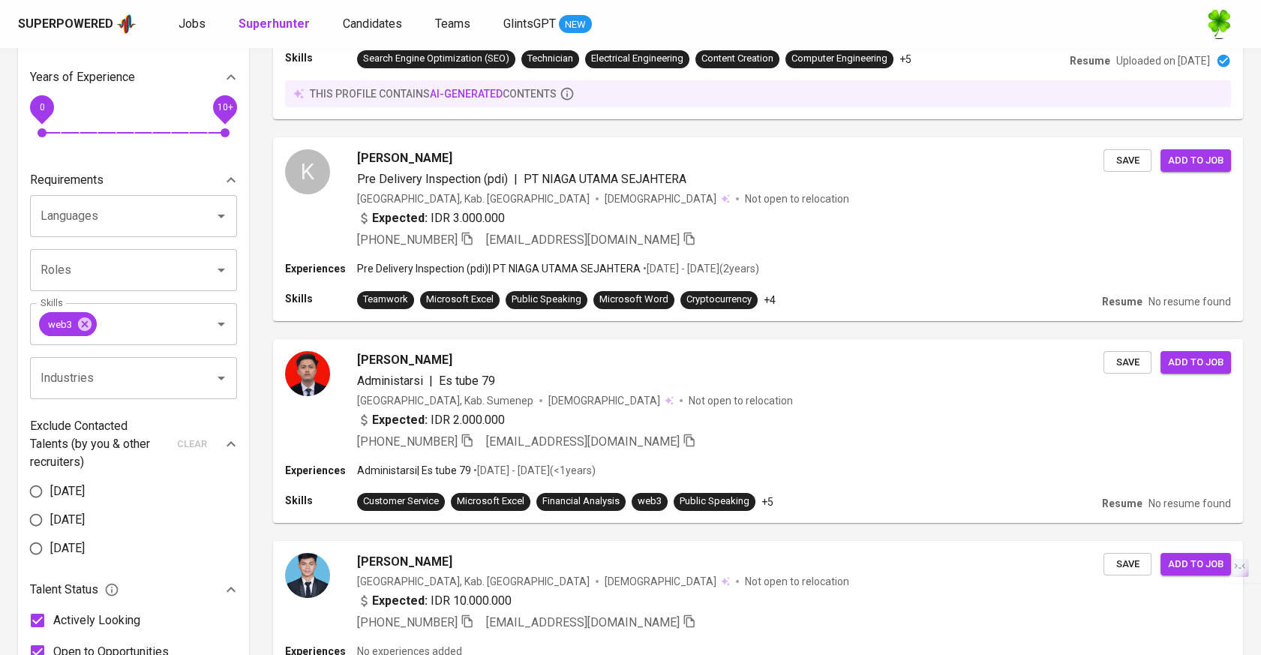
drag, startPoint x: 85, startPoint y: 317, endPoint x: 163, endPoint y: 293, distance: 81.4
click at [85, 317] on icon at bounding box center [85, 324] width 17 height 17
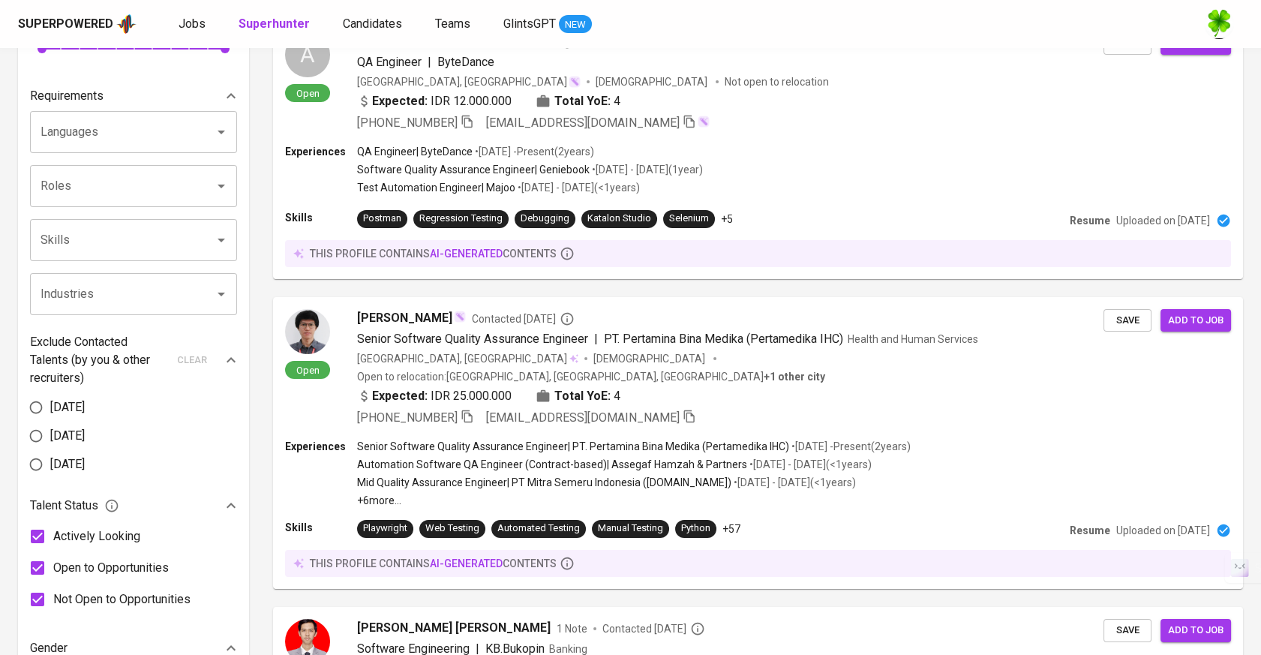
scroll to position [470, 0]
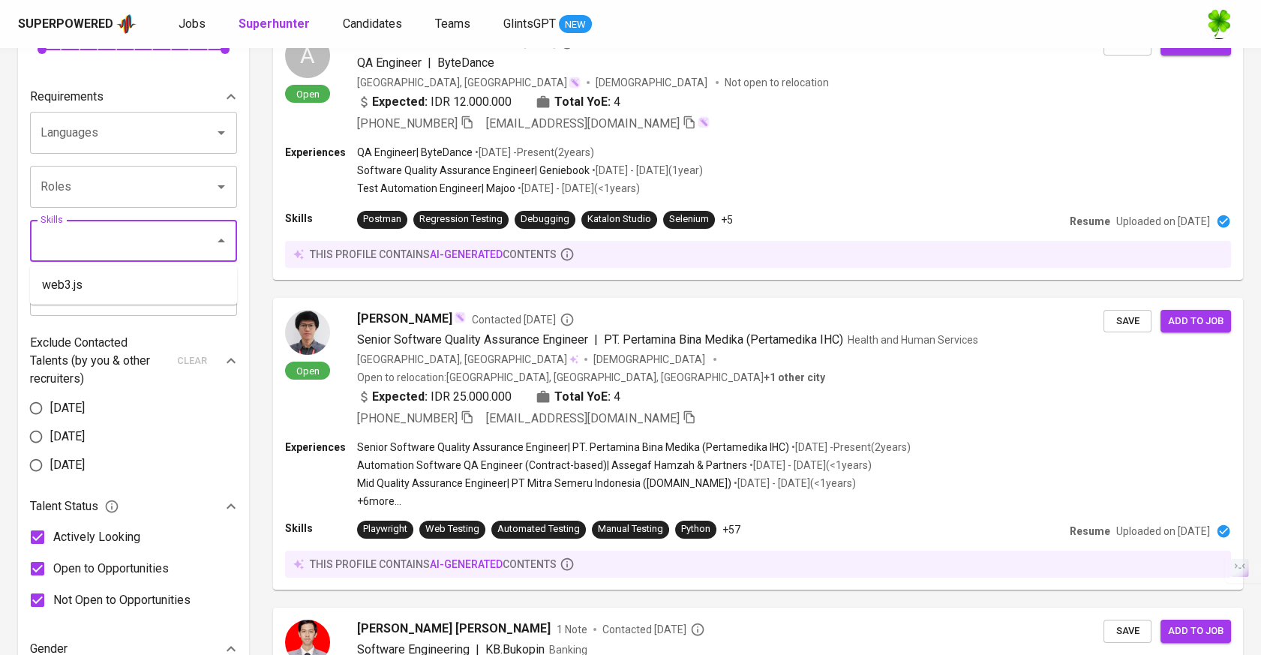
click at [106, 237] on input "Skills" at bounding box center [113, 241] width 152 height 29
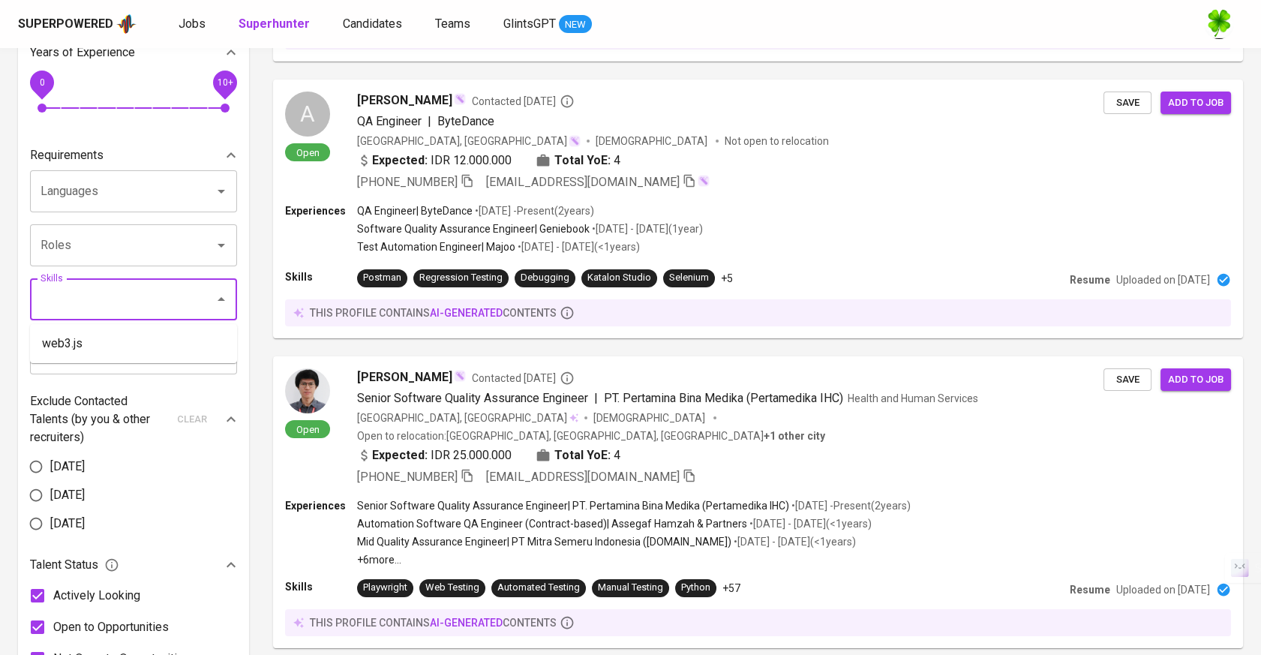
scroll to position [387, 0]
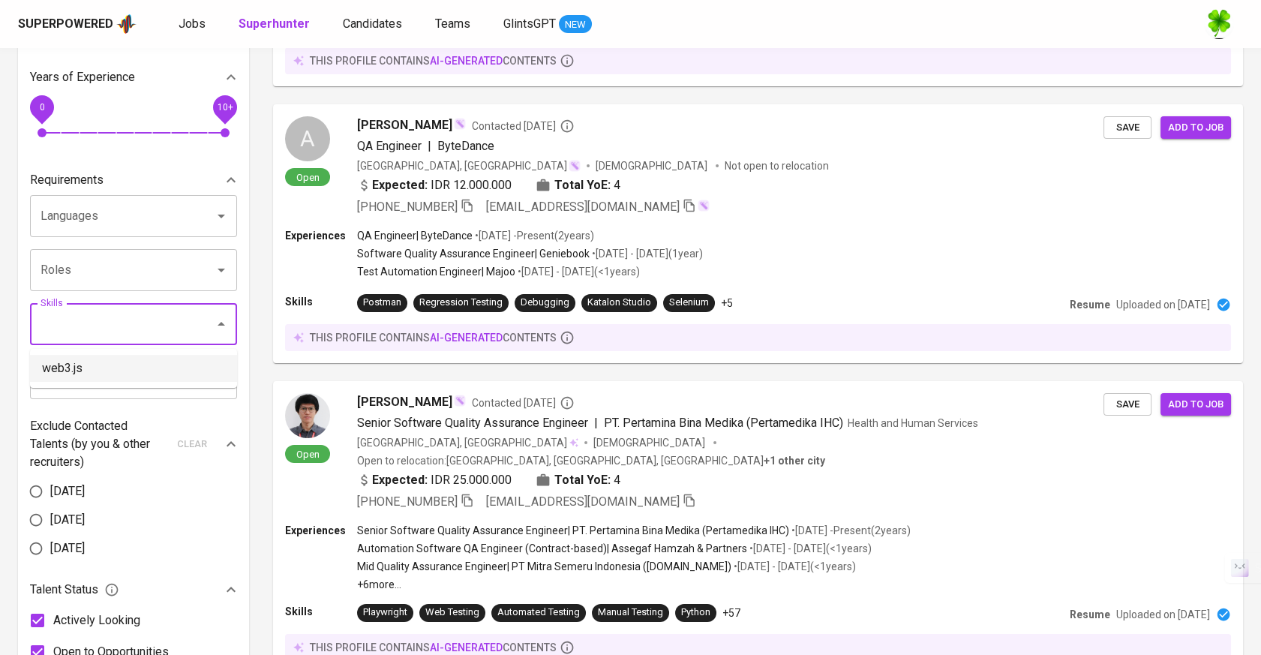
click at [68, 365] on li "web3.js" at bounding box center [133, 368] width 207 height 27
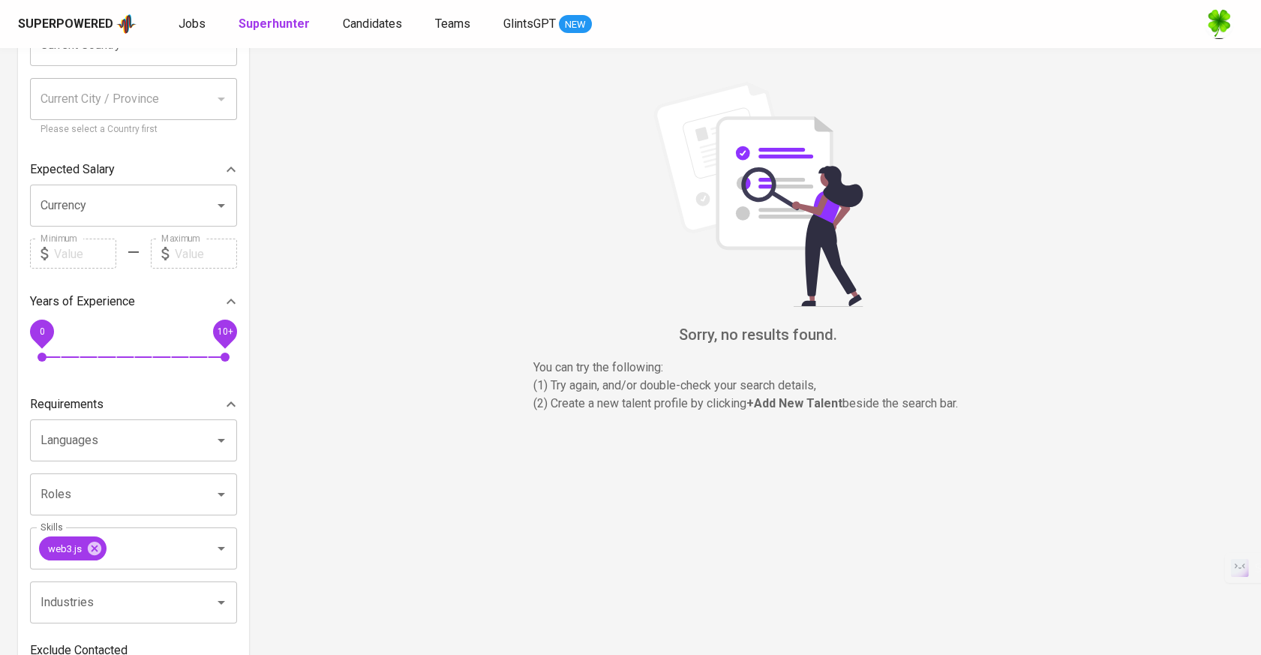
scroll to position [250, 0]
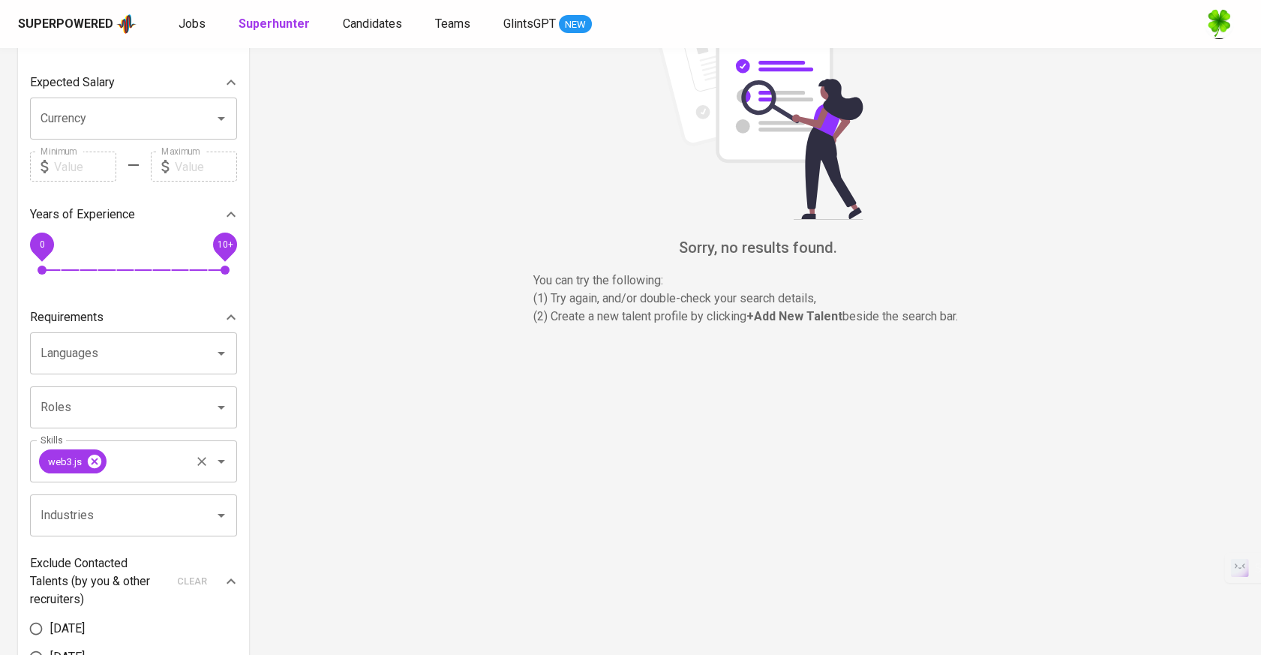
click at [98, 460] on icon at bounding box center [95, 462] width 14 height 14
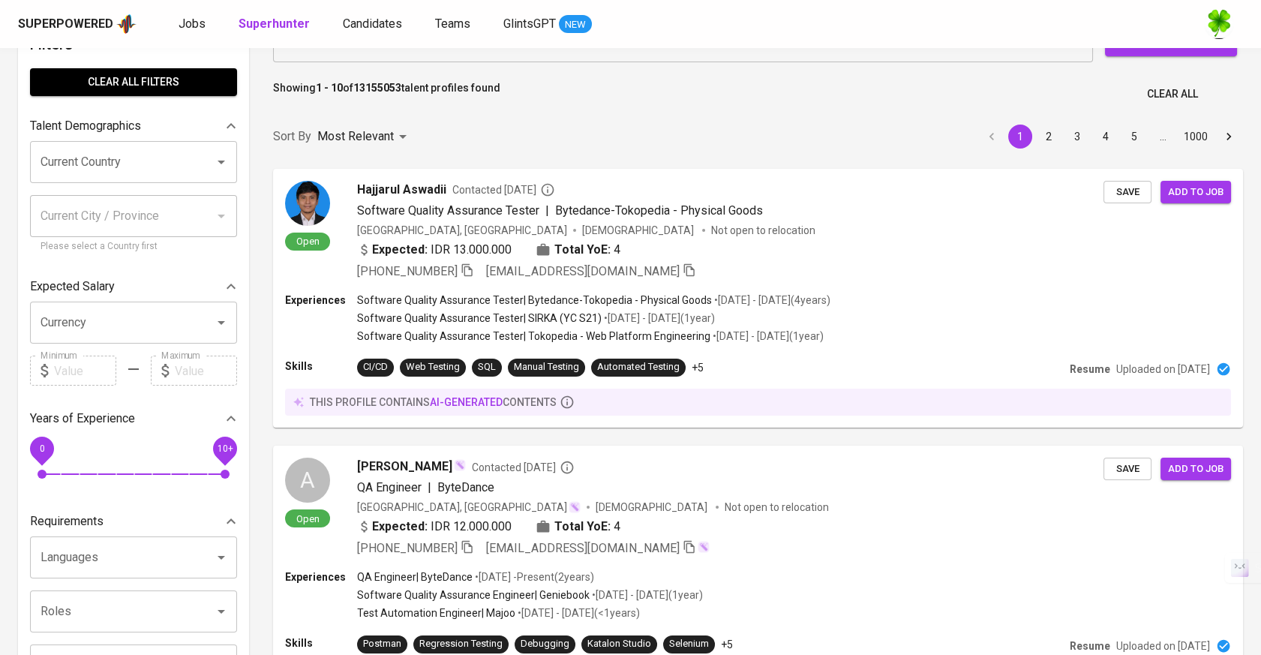
scroll to position [250, 0]
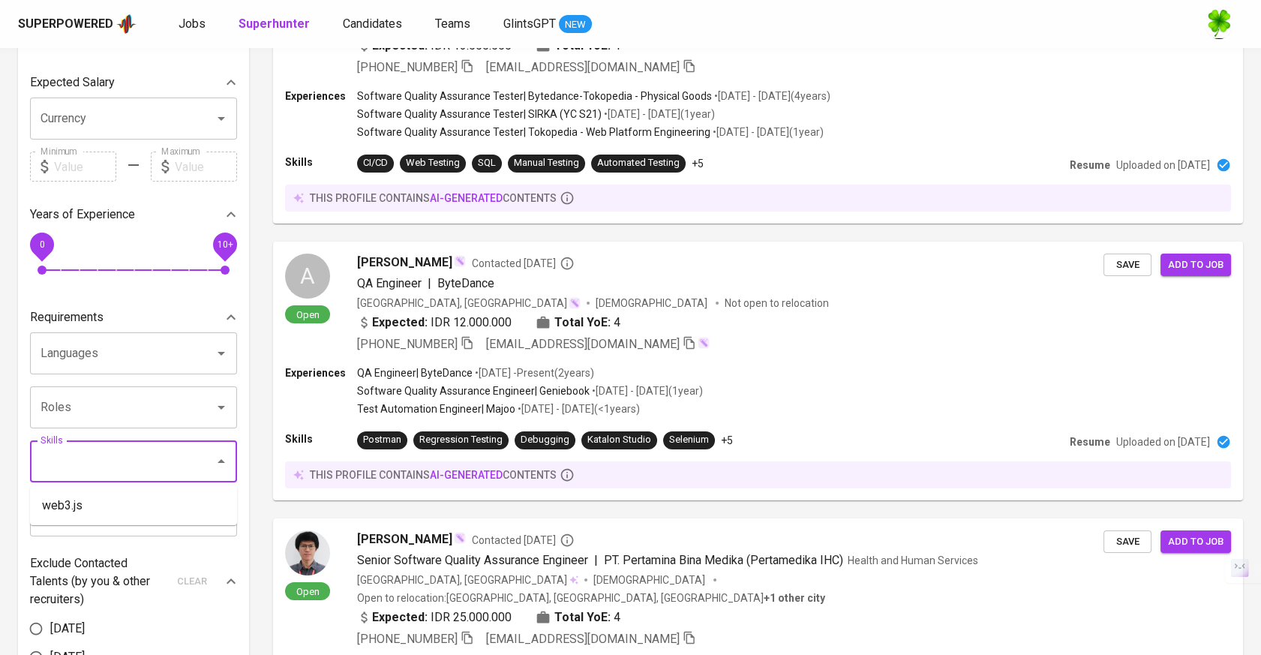
click at [71, 470] on input "Skills" at bounding box center [113, 461] width 152 height 29
drag, startPoint x: 114, startPoint y: 528, endPoint x: 744, endPoint y: 367, distance: 650.5
click at [113, 530] on li "Smart Contracts" at bounding box center [133, 532] width 207 height 27
type input "smart contract"
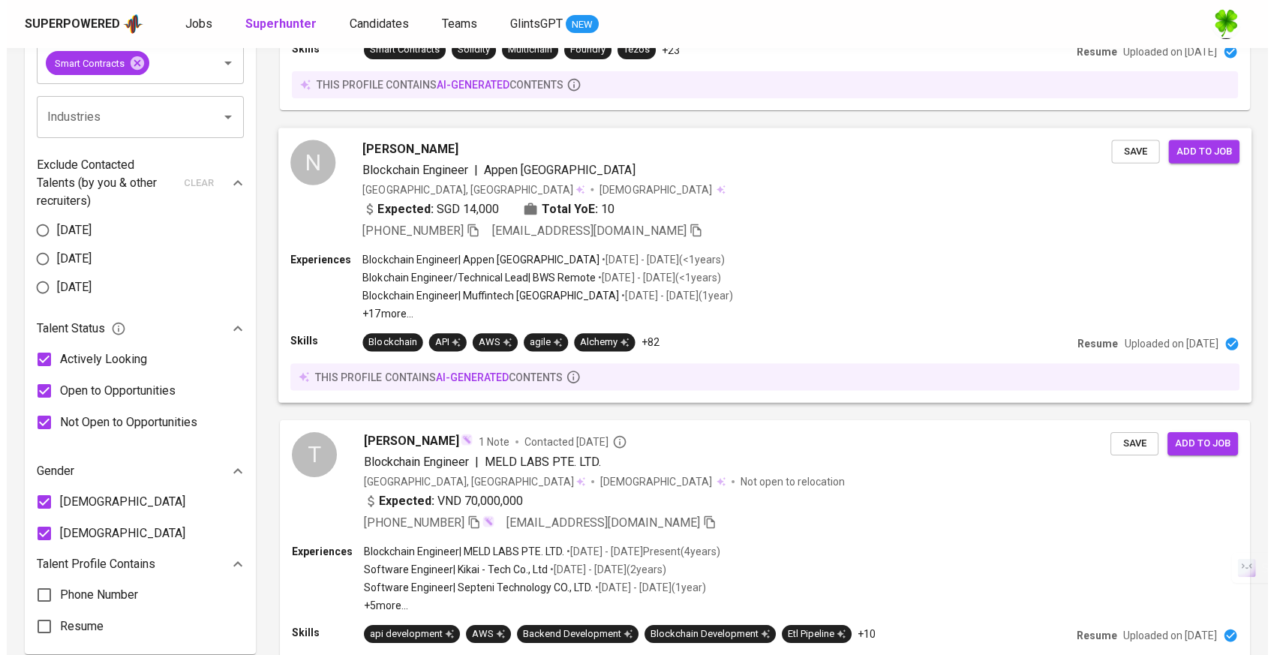
scroll to position [833, 0]
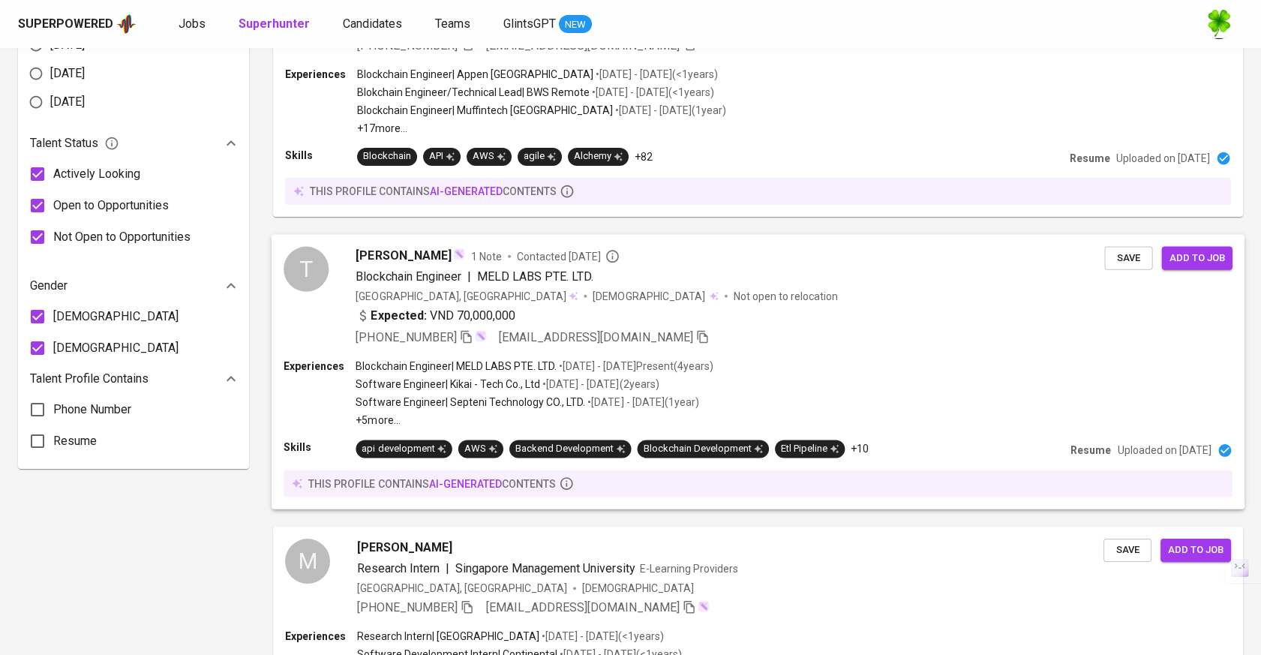
click at [837, 253] on div "Thuy Vu 1 Note Contacted 9 months ago" at bounding box center [730, 255] width 749 height 18
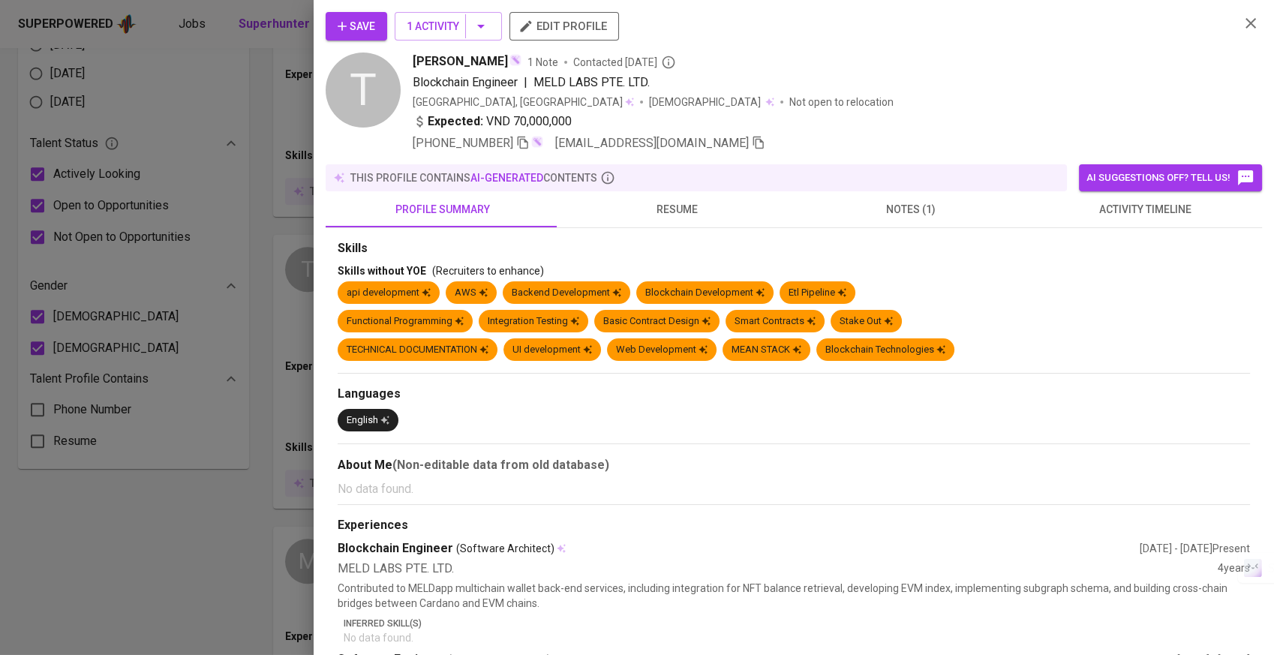
click at [944, 214] on span "notes (1)" at bounding box center [911, 209] width 216 height 19
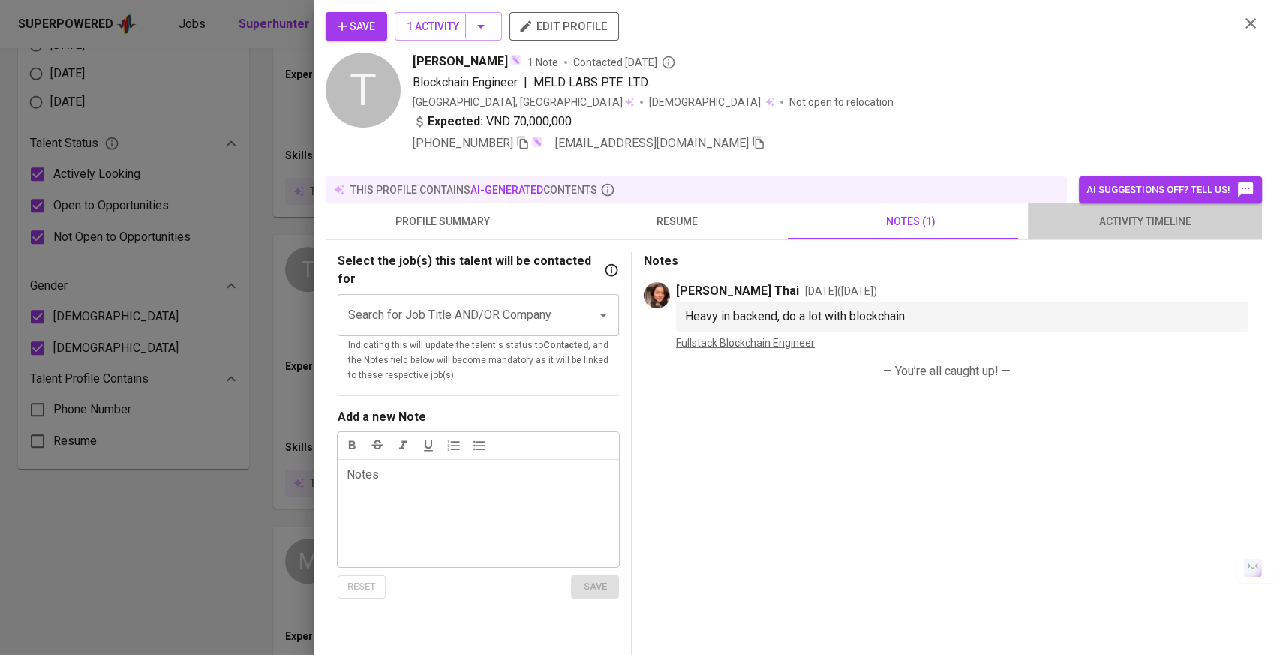
click at [1145, 236] on button "activity timeline" at bounding box center [1145, 221] width 234 height 36
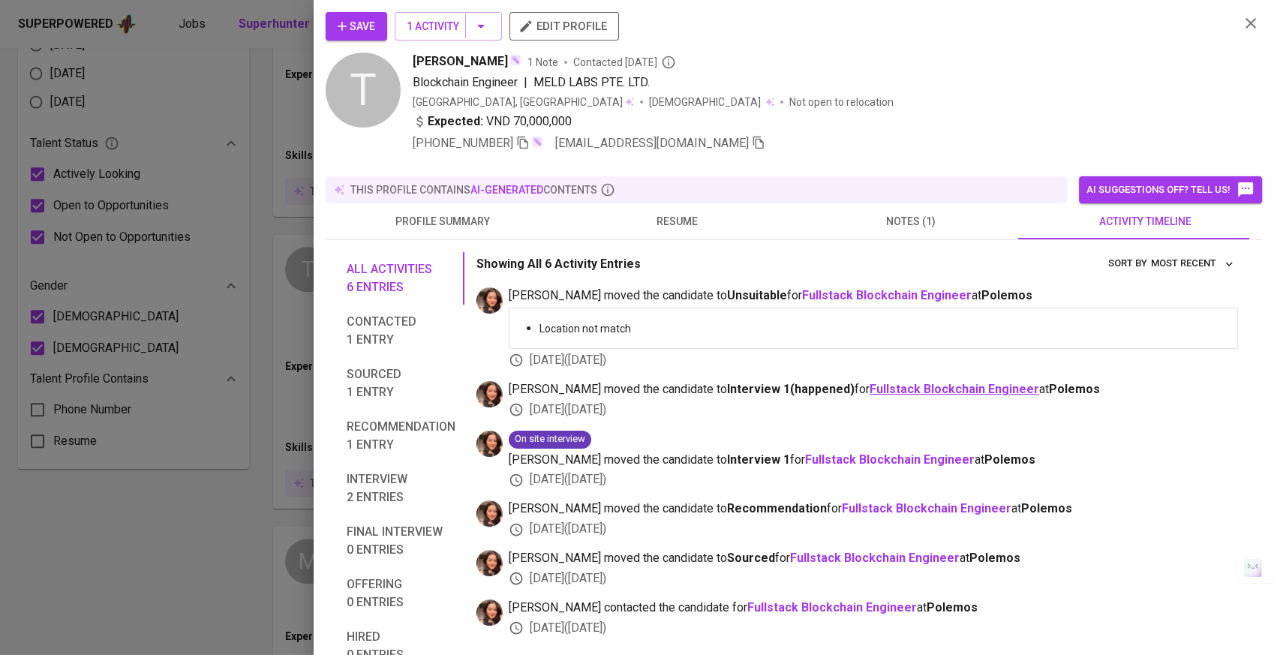
click at [948, 382] on b "Fullstack Blockchain Engineer" at bounding box center [955, 389] width 170 height 14
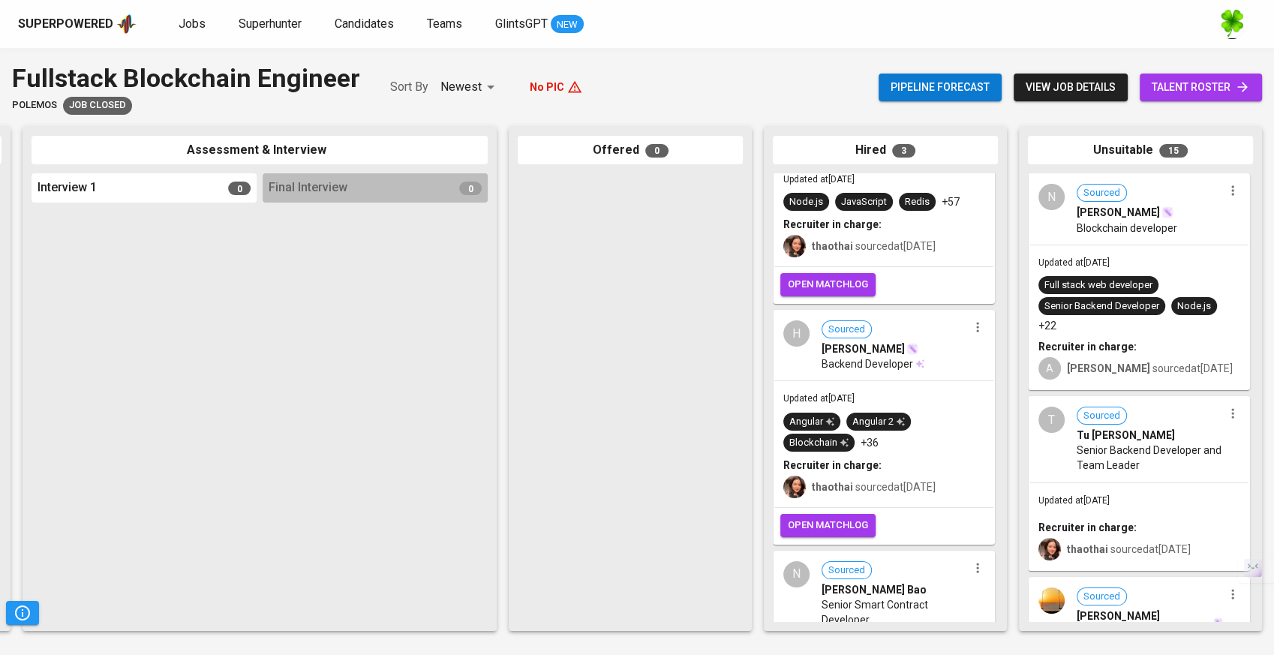
scroll to position [241, 0]
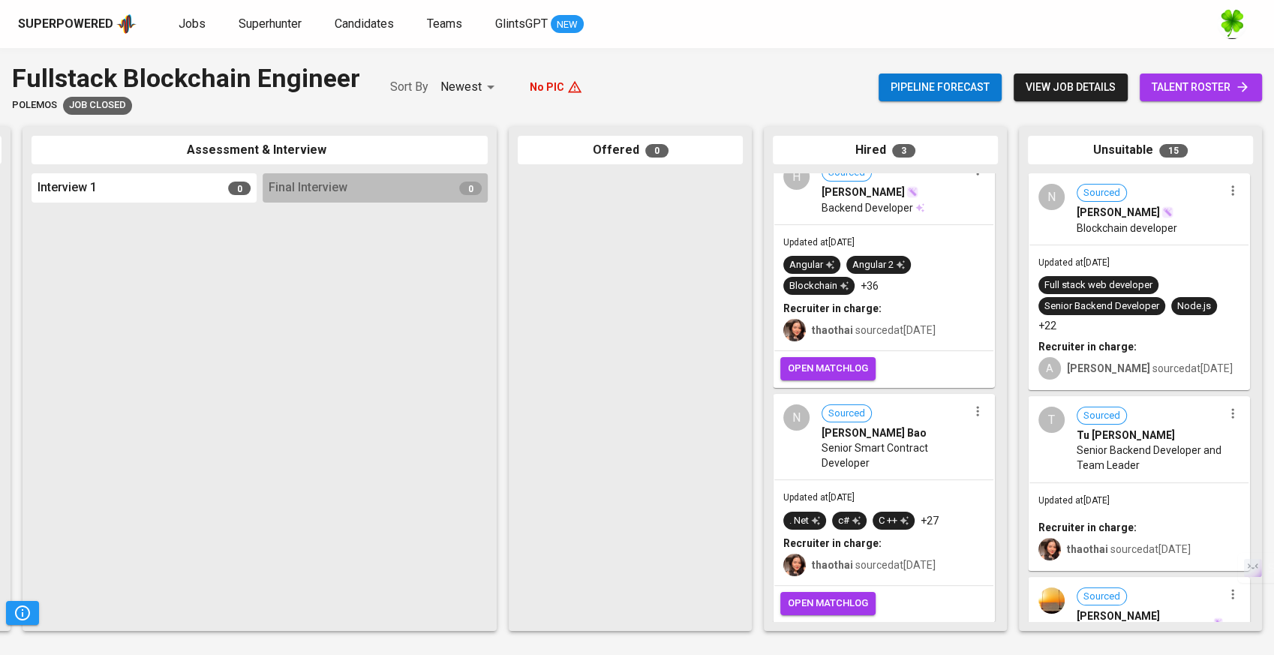
click at [897, 441] on span "Senior Smart Contract Developer" at bounding box center [894, 455] width 146 height 30
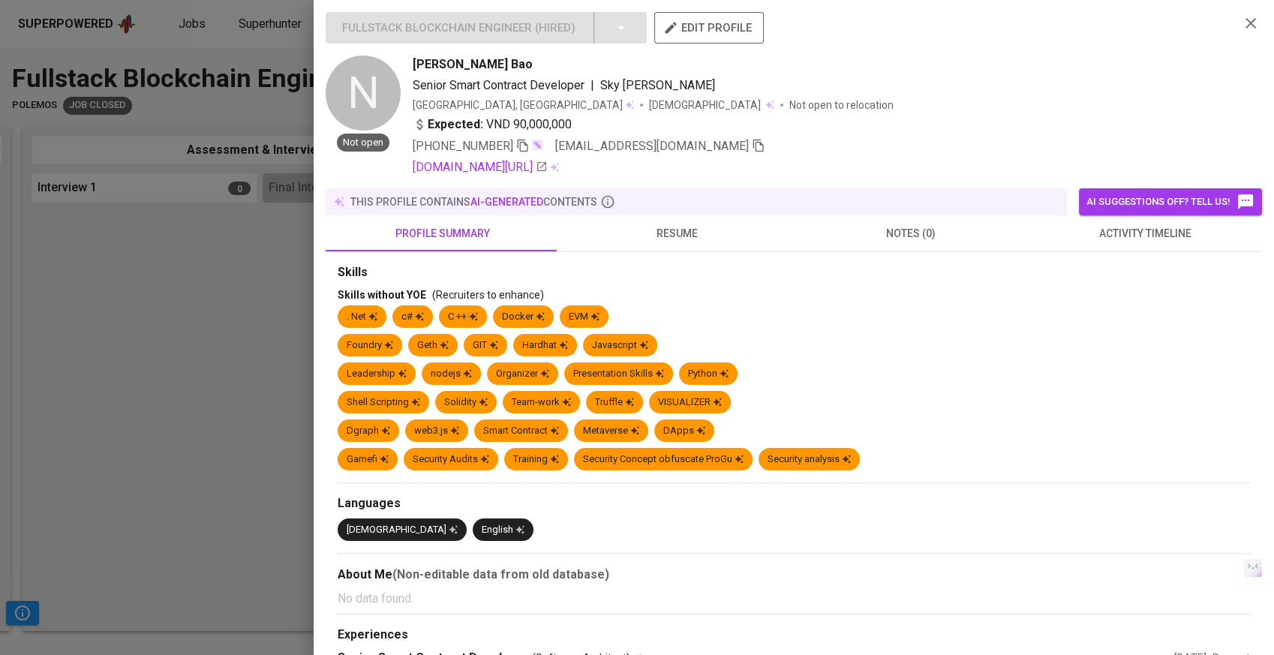
click at [665, 229] on span "resume" at bounding box center [677, 233] width 216 height 19
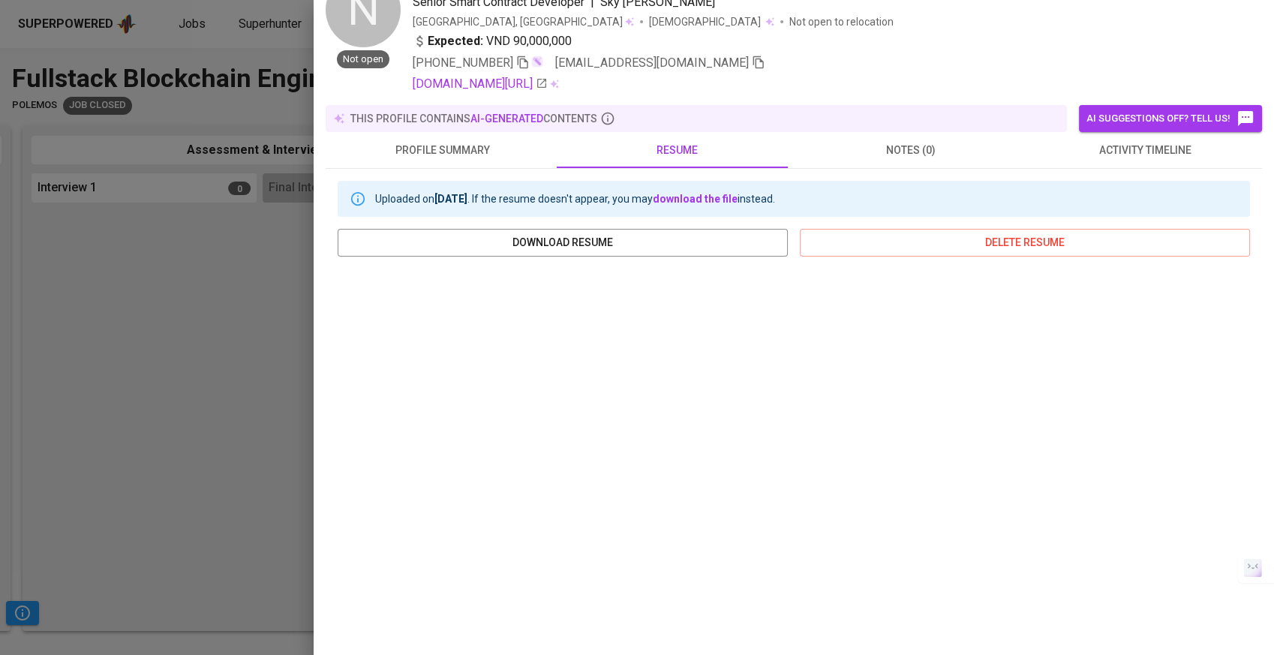
scroll to position [167, 0]
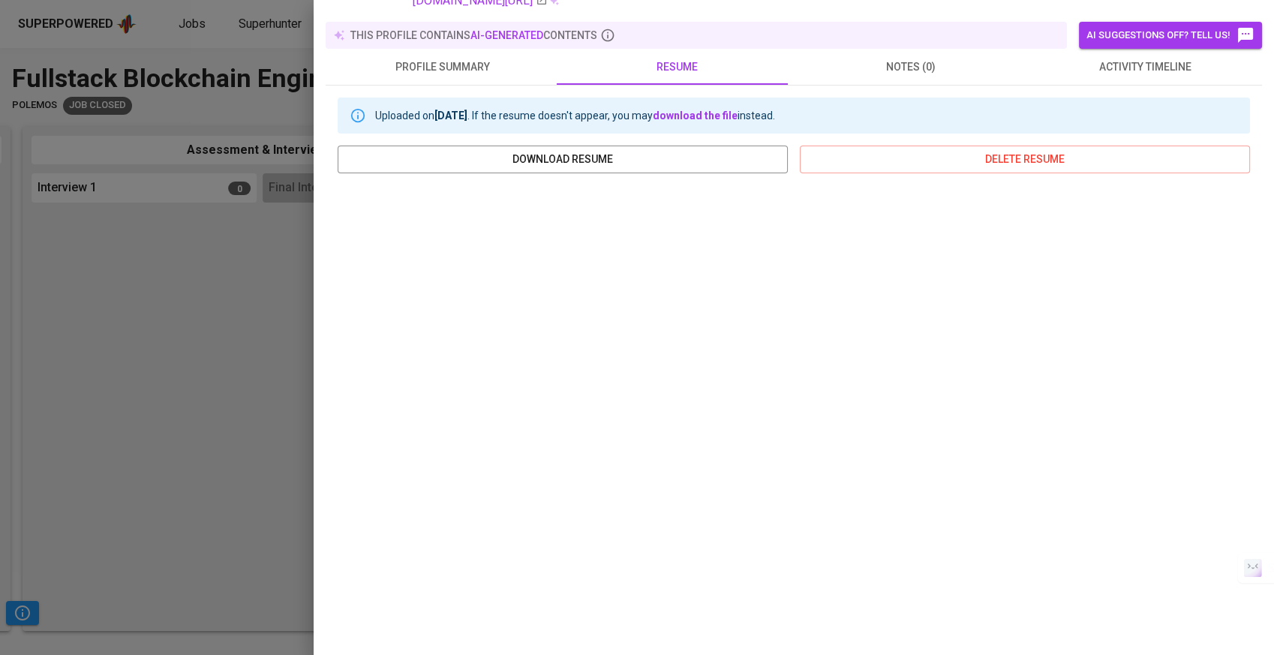
click at [1106, 66] on span "activity timeline" at bounding box center [1145, 67] width 216 height 19
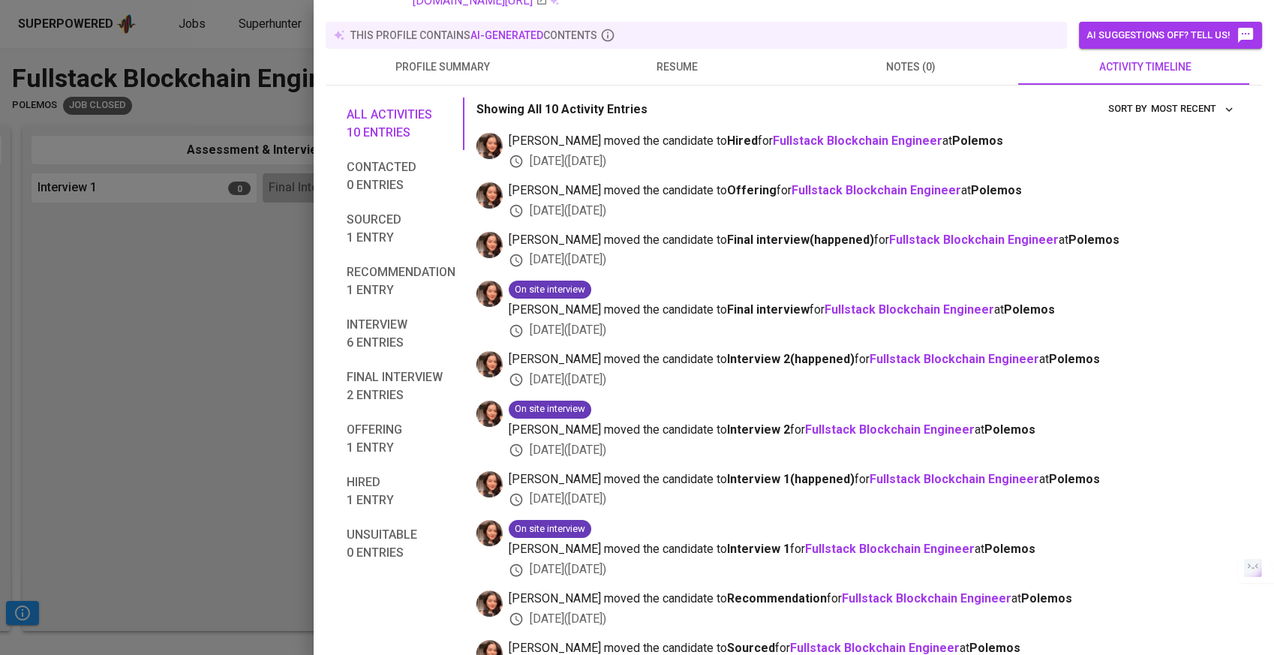
scroll to position [200, 0]
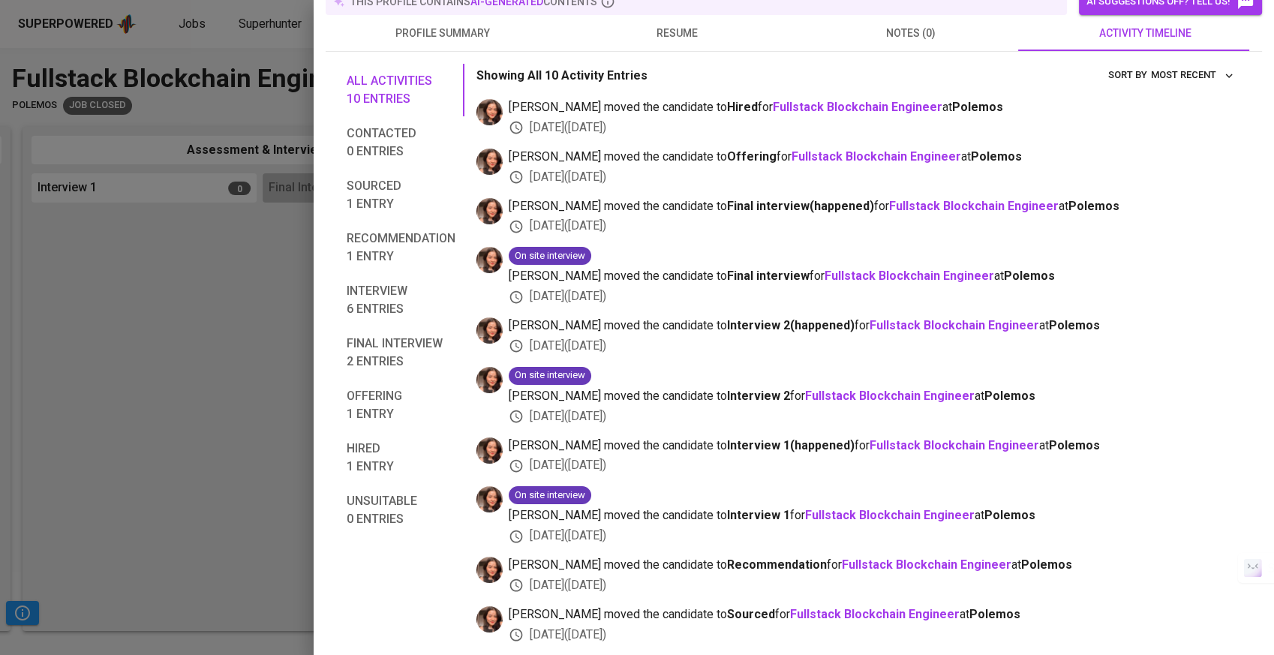
click at [91, 296] on div at bounding box center [637, 327] width 1274 height 655
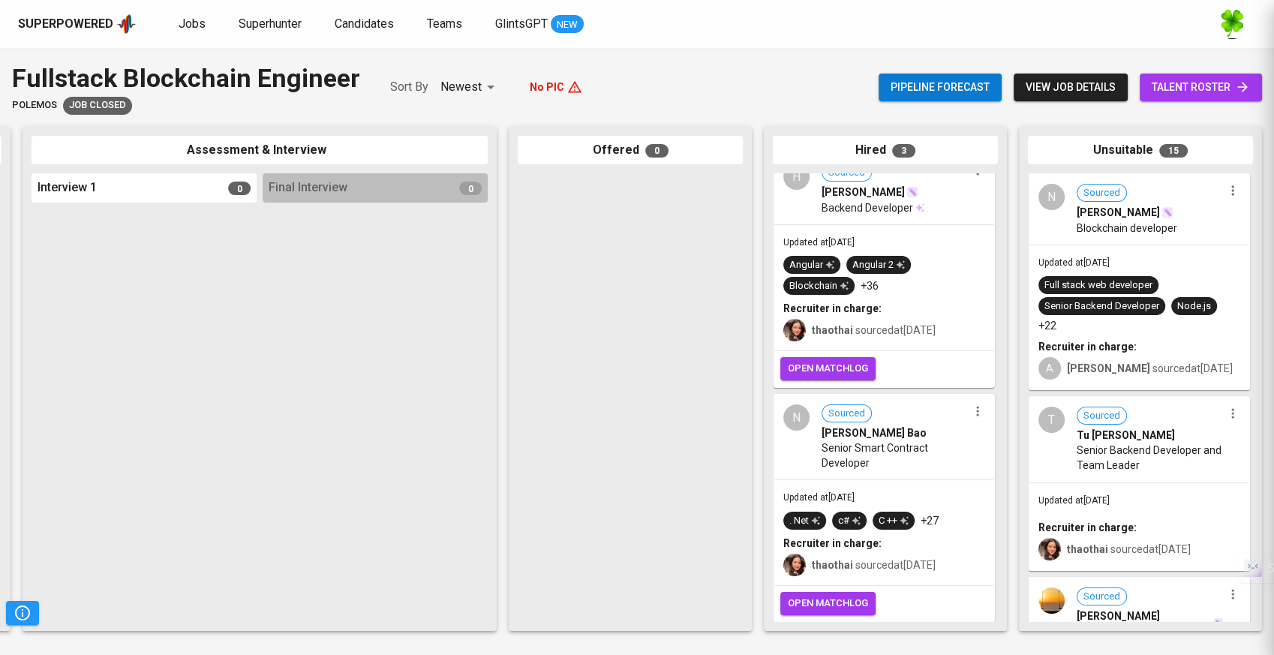
scroll to position [32, 0]
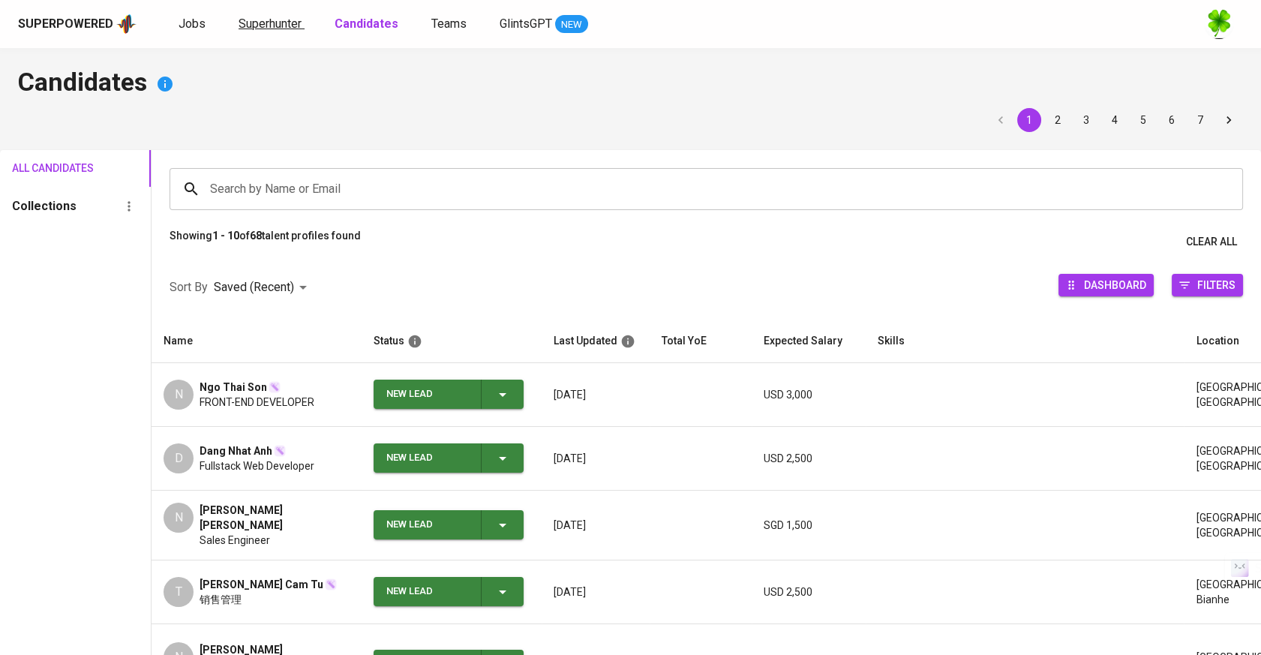
click at [277, 26] on span "Superhunter" at bounding box center [270, 24] width 63 height 14
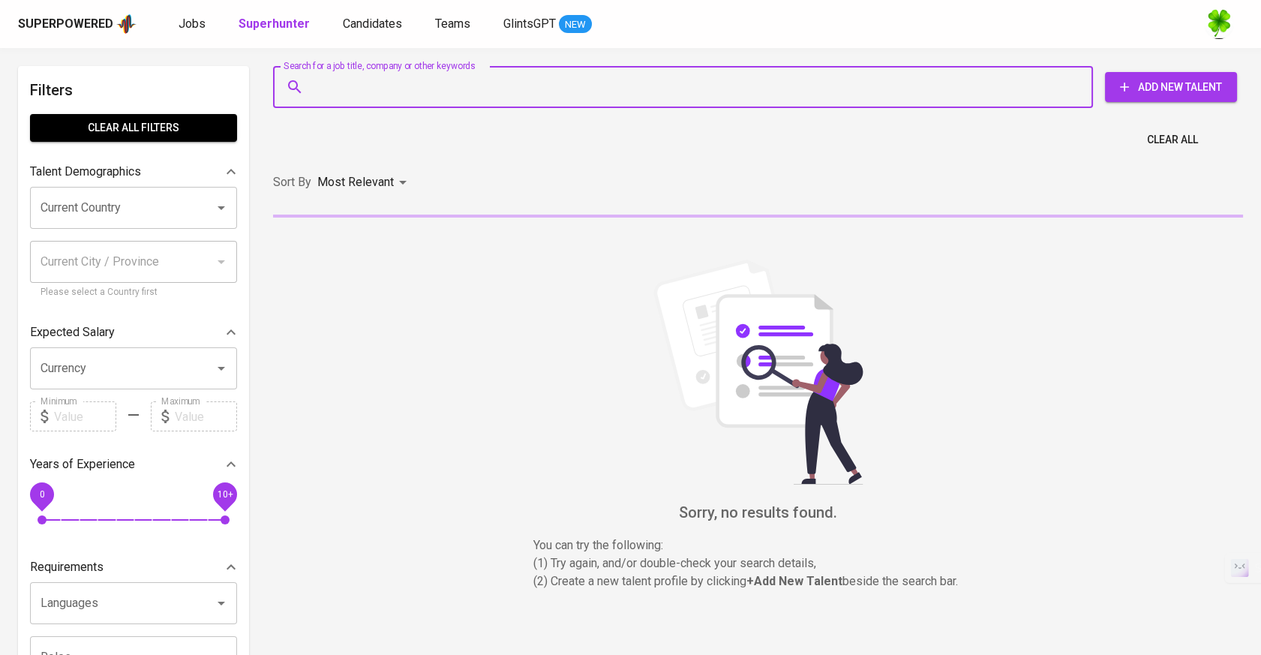
click at [426, 77] on input "Search for a job title, company or other keywords" at bounding box center [687, 87] width 754 height 29
paste input "obrianhuynh@gmail.com"
type input "obrianhuynh@gmail.com"
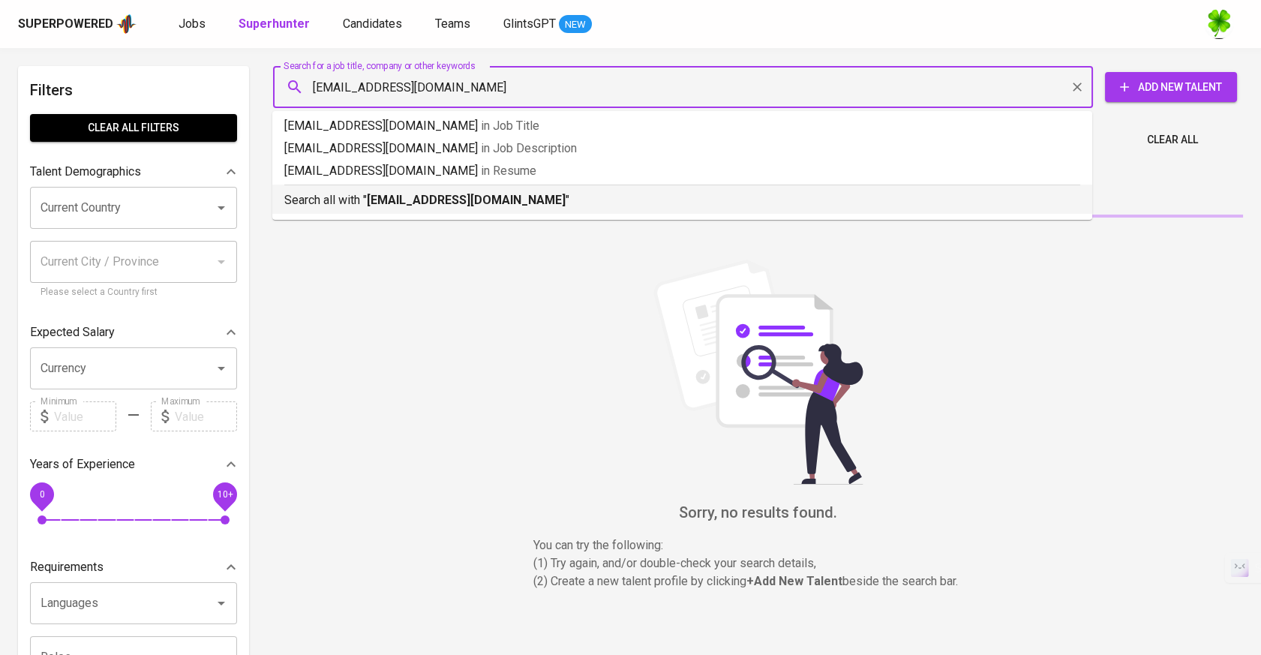
click at [426, 207] on b "obrianhuynh@gmail.com" at bounding box center [466, 200] width 199 height 14
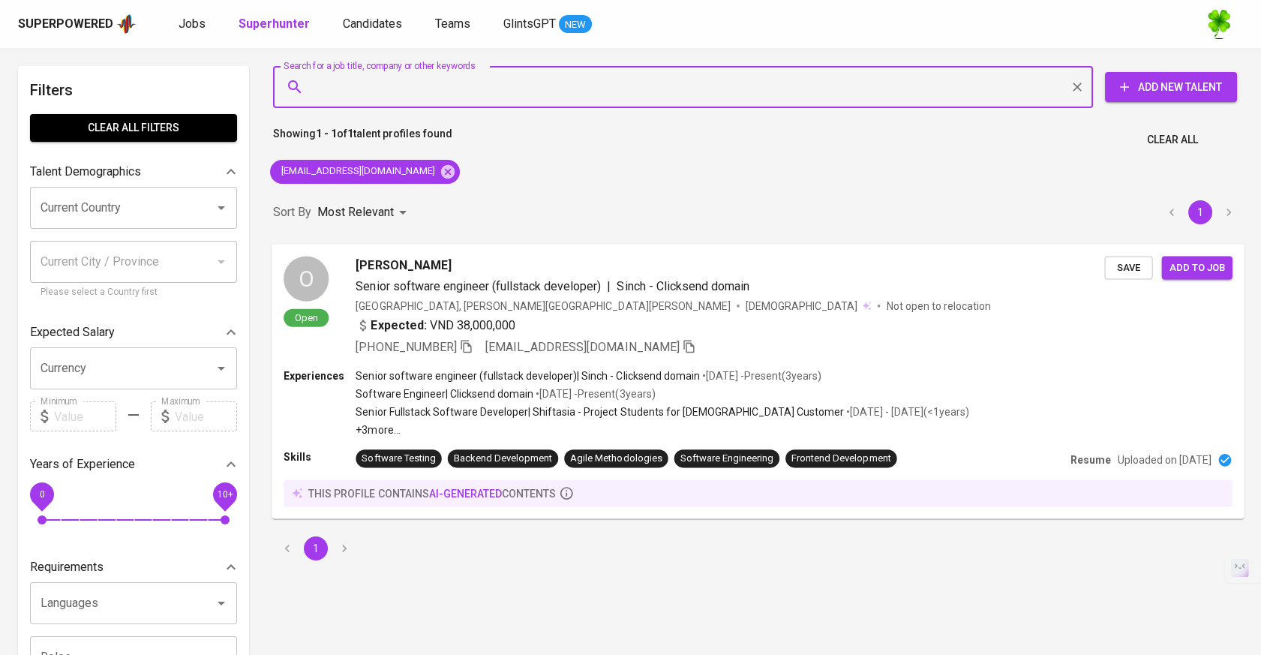
click at [649, 281] on span "Sinch - Clicksend domain" at bounding box center [683, 285] width 133 height 14
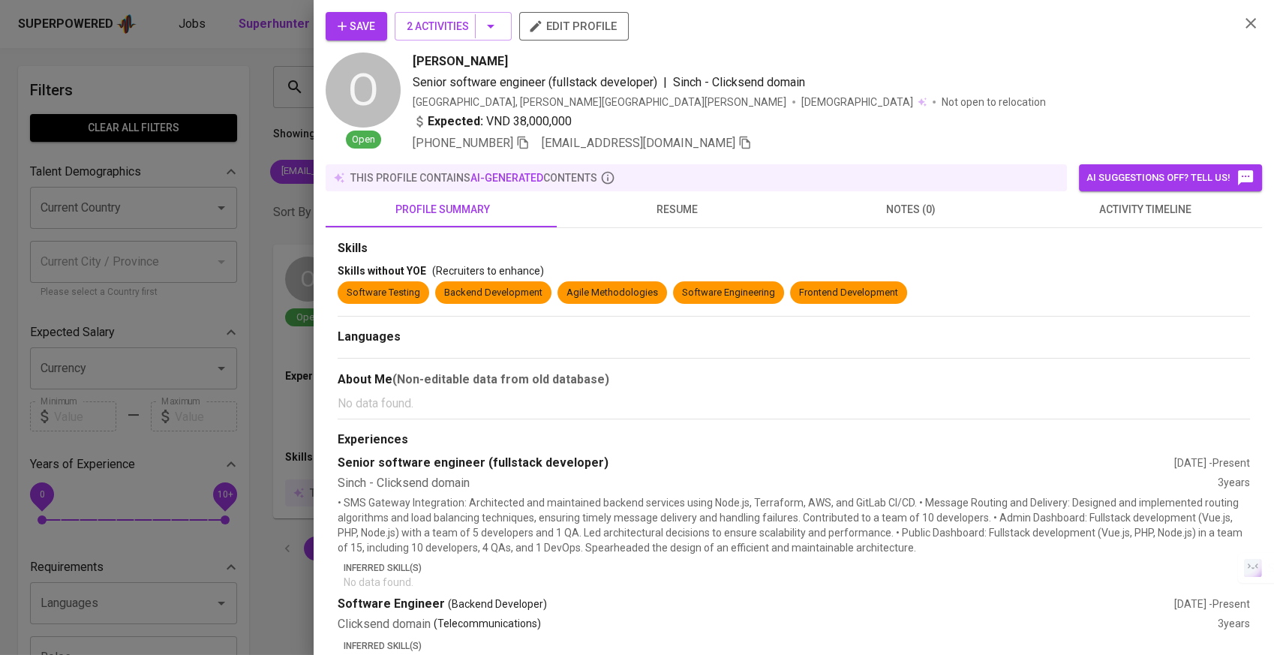
click at [1092, 207] on span "activity timeline" at bounding box center [1145, 209] width 216 height 19
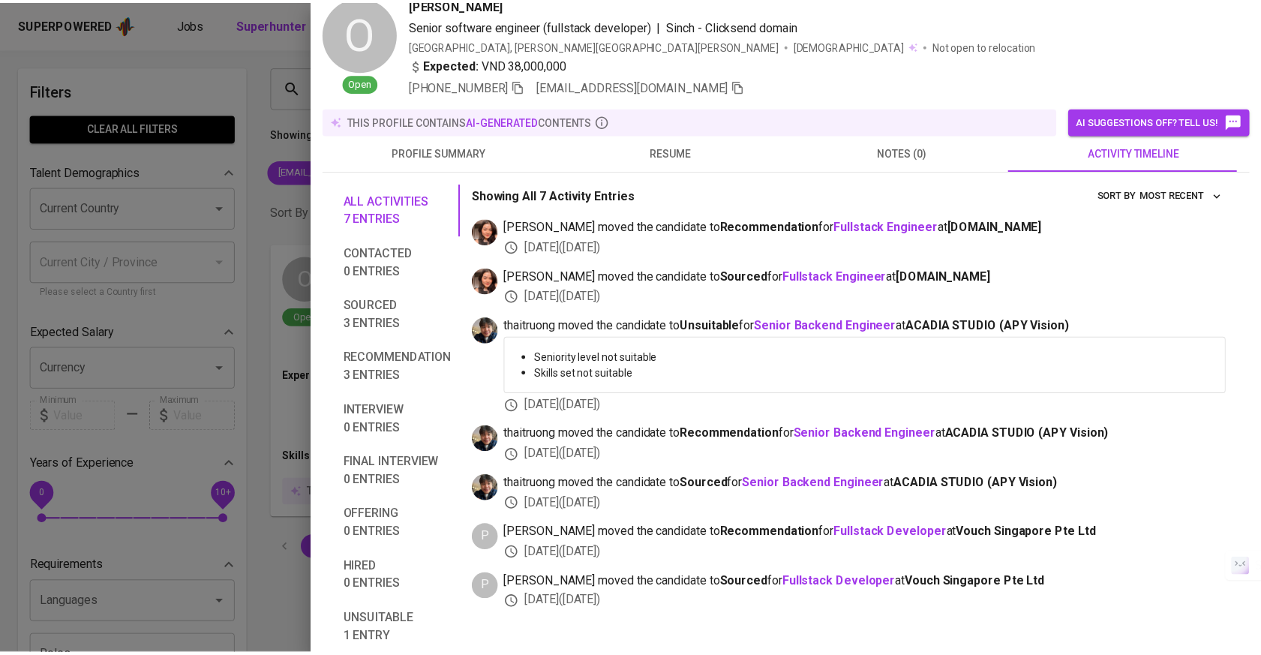
scroll to position [70, 0]
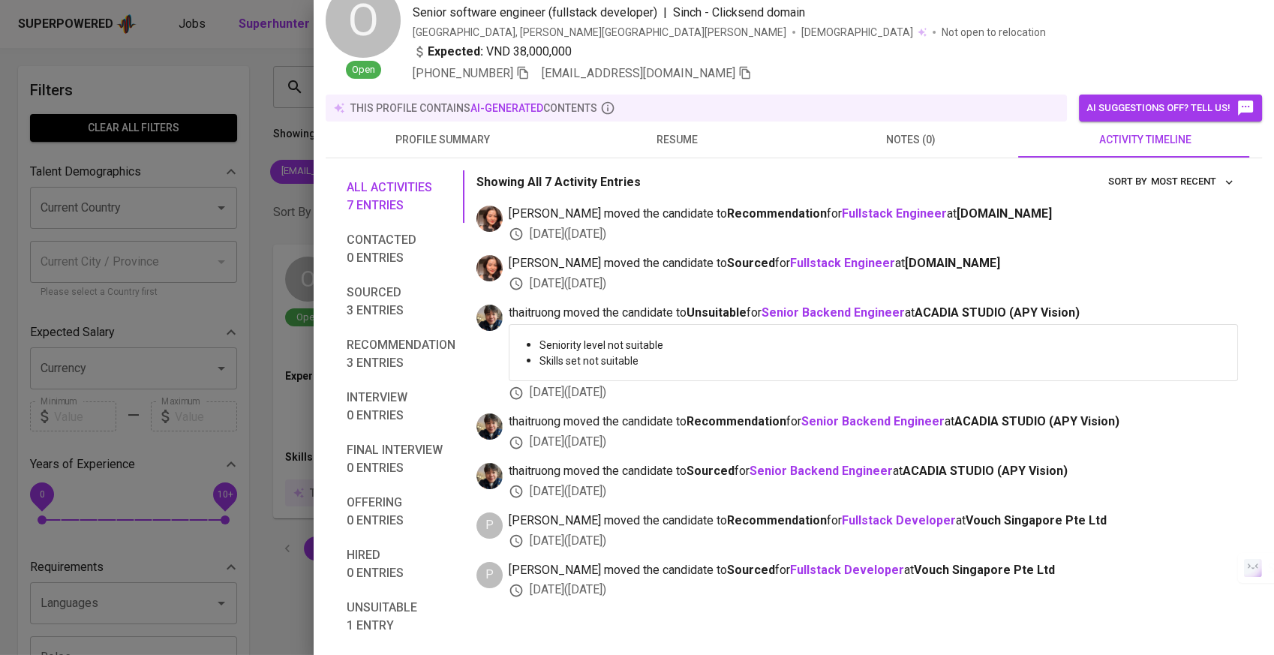
click at [168, 273] on div at bounding box center [637, 327] width 1274 height 655
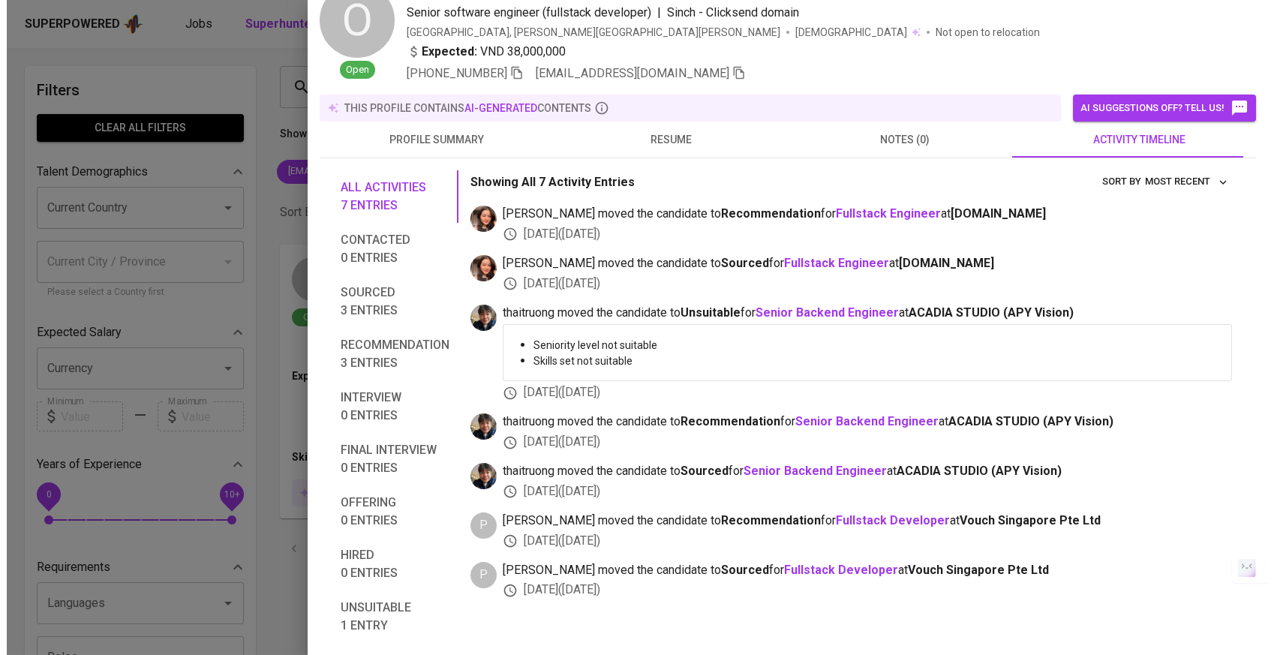
scroll to position [5, 0]
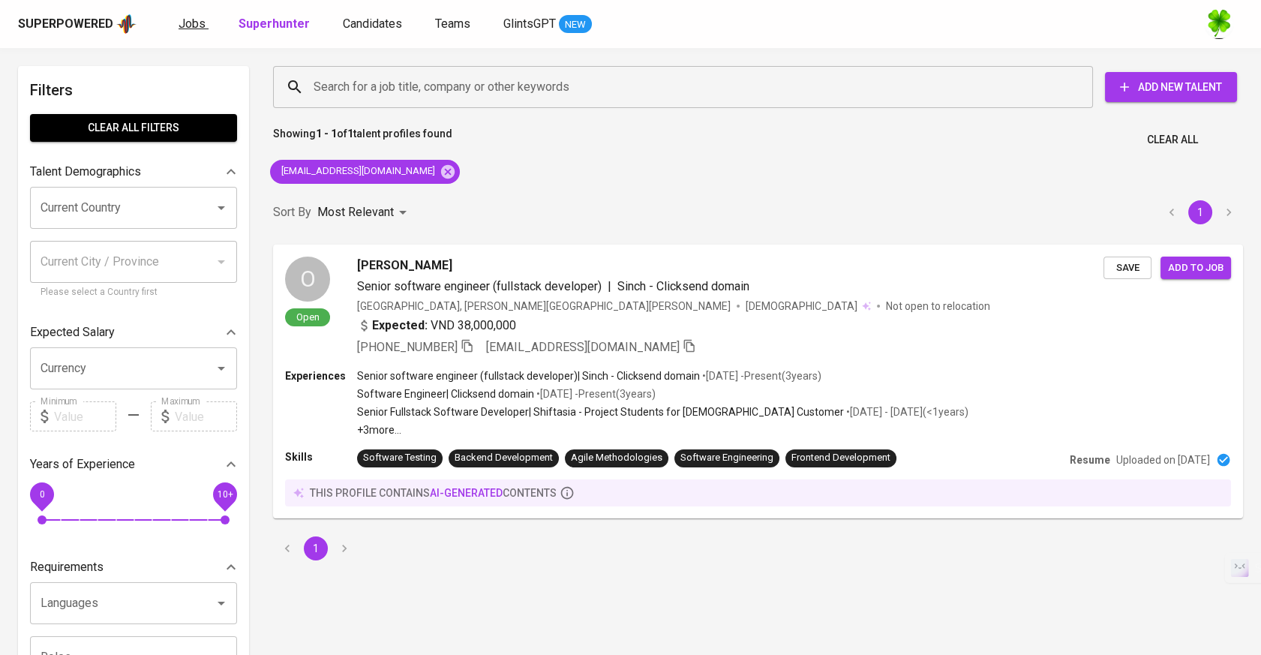
click at [201, 27] on span "Jobs" at bounding box center [192, 24] width 27 height 14
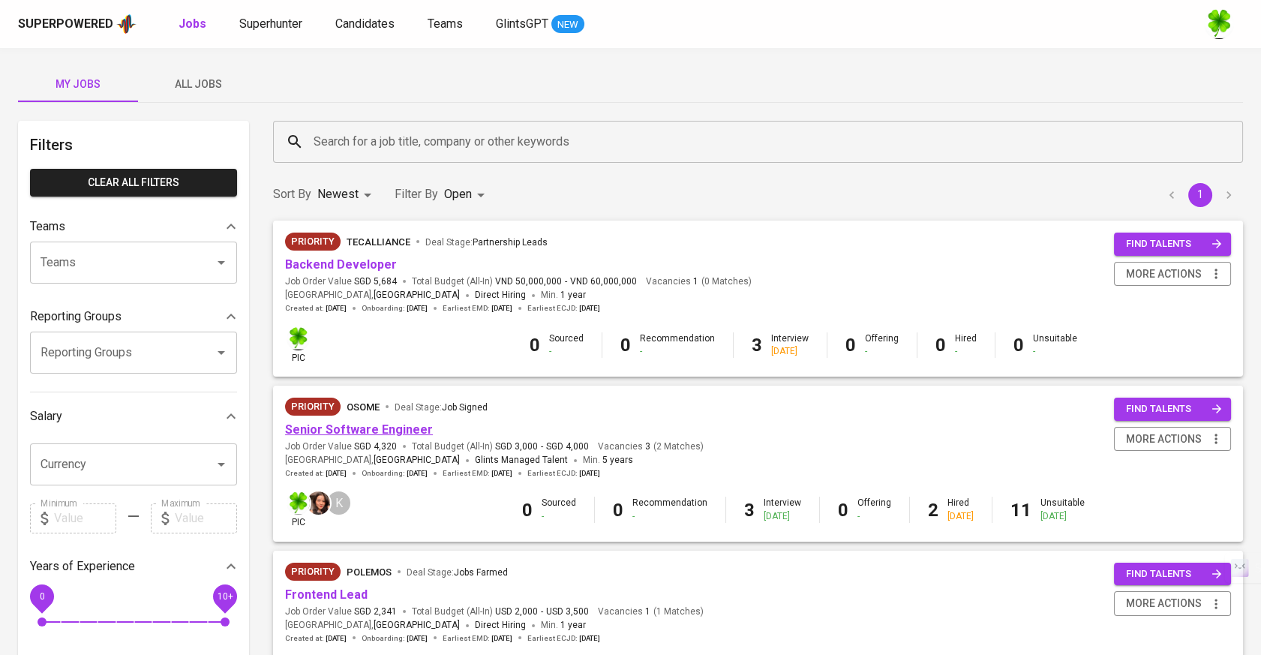
click at [395, 427] on link "Senior Software Engineer" at bounding box center [359, 429] width 148 height 14
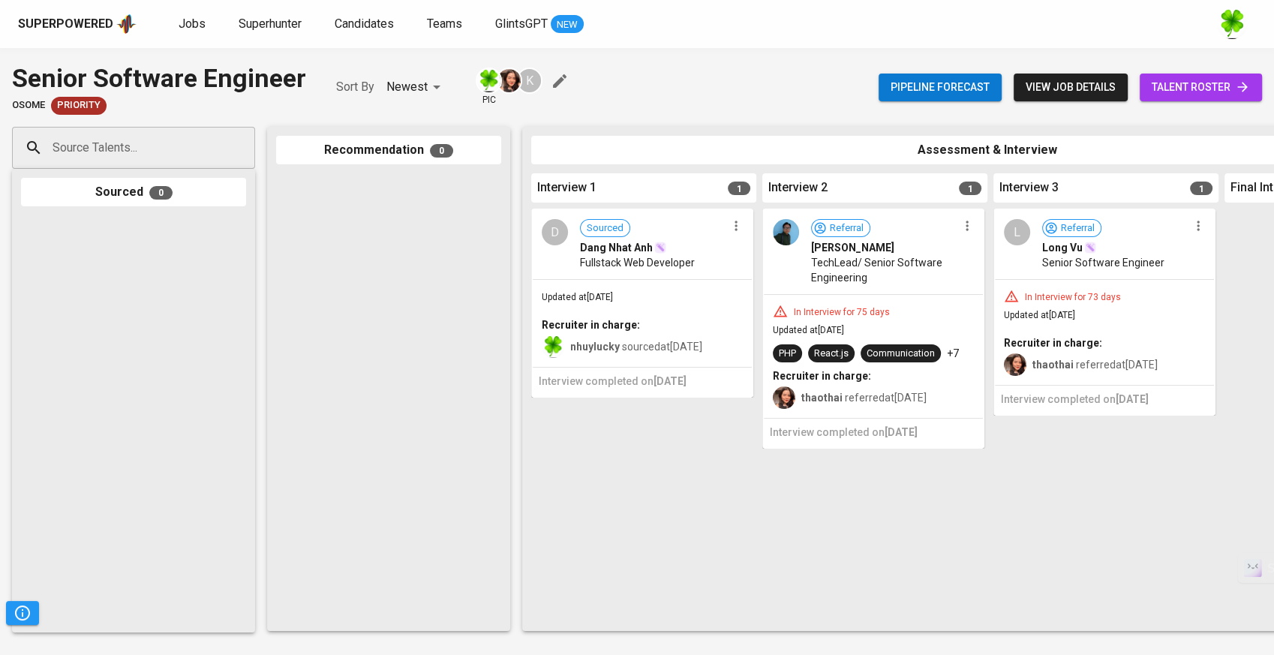
click at [161, 136] on input "Source Talents..." at bounding box center [128, 148] width 158 height 29
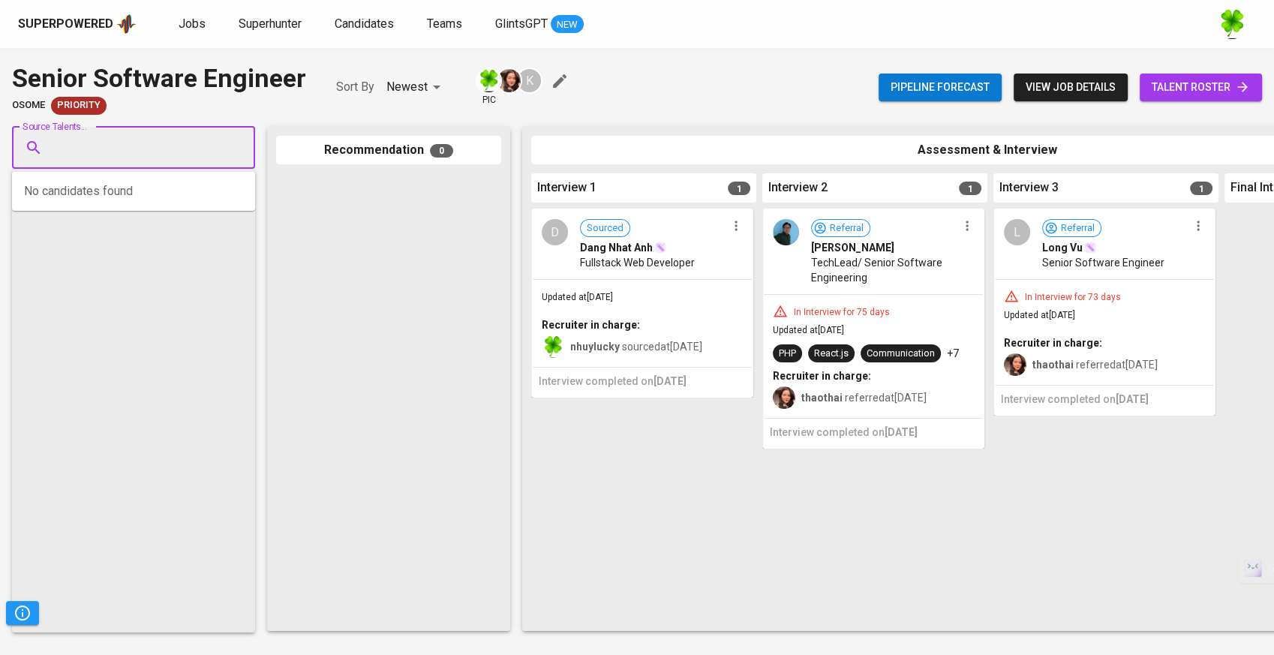
paste input "[EMAIL_ADDRESS][DOMAIN_NAME]"
drag, startPoint x: 54, startPoint y: 153, endPoint x: 35, endPoint y: 150, distance: 19.7
click at [35, 151] on div "quangvinha3@gmail.com Source Talents..." at bounding box center [133, 148] width 243 height 42
type input "[EMAIL_ADDRESS][DOMAIN_NAME]"
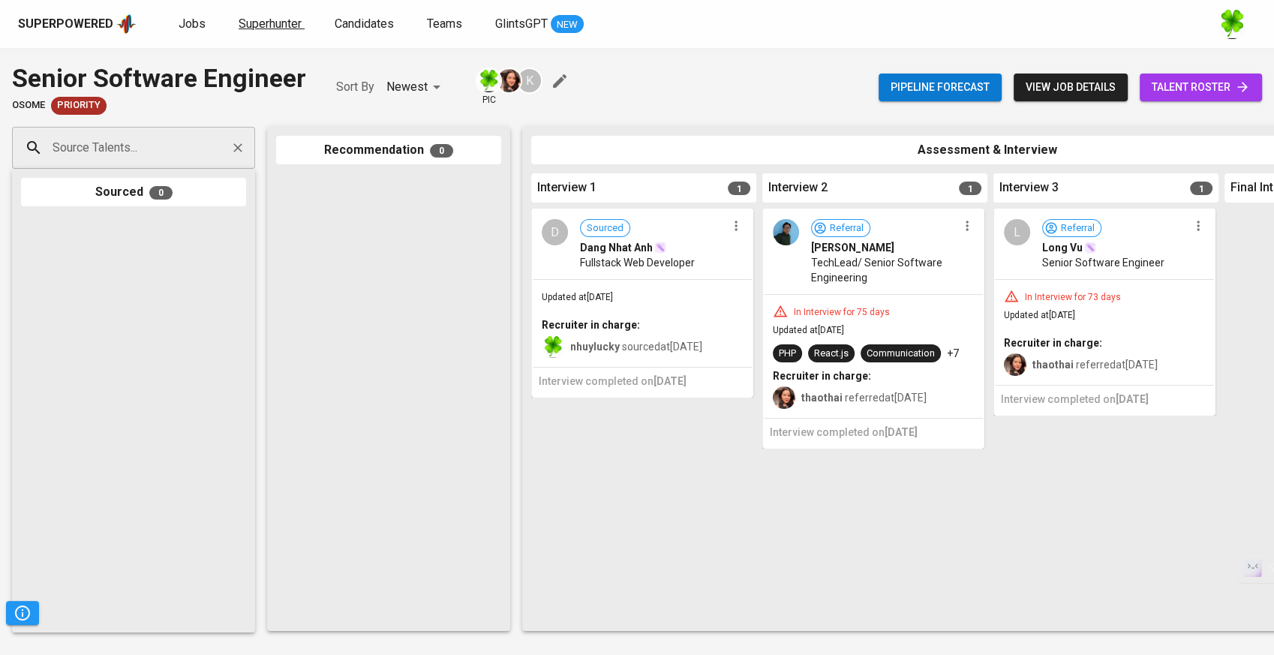
click at [269, 22] on span "Superhunter" at bounding box center [270, 24] width 63 height 14
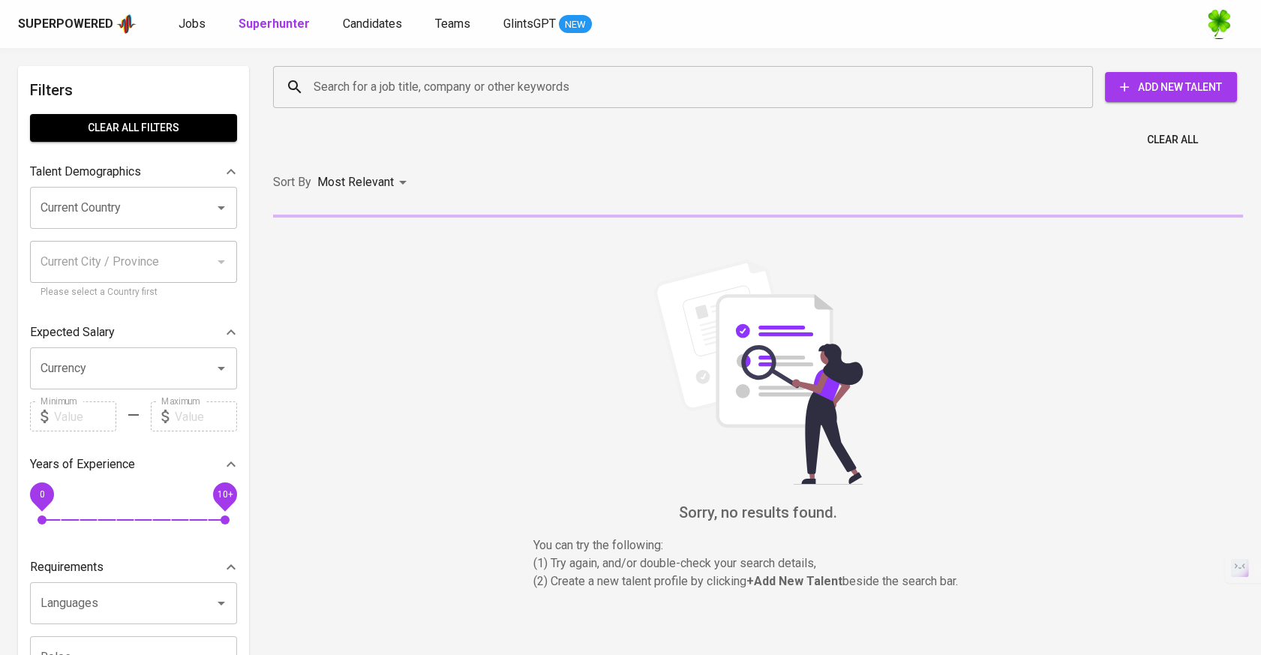
click at [502, 86] on input "Search for a job title, company or other keywords" at bounding box center [687, 87] width 754 height 29
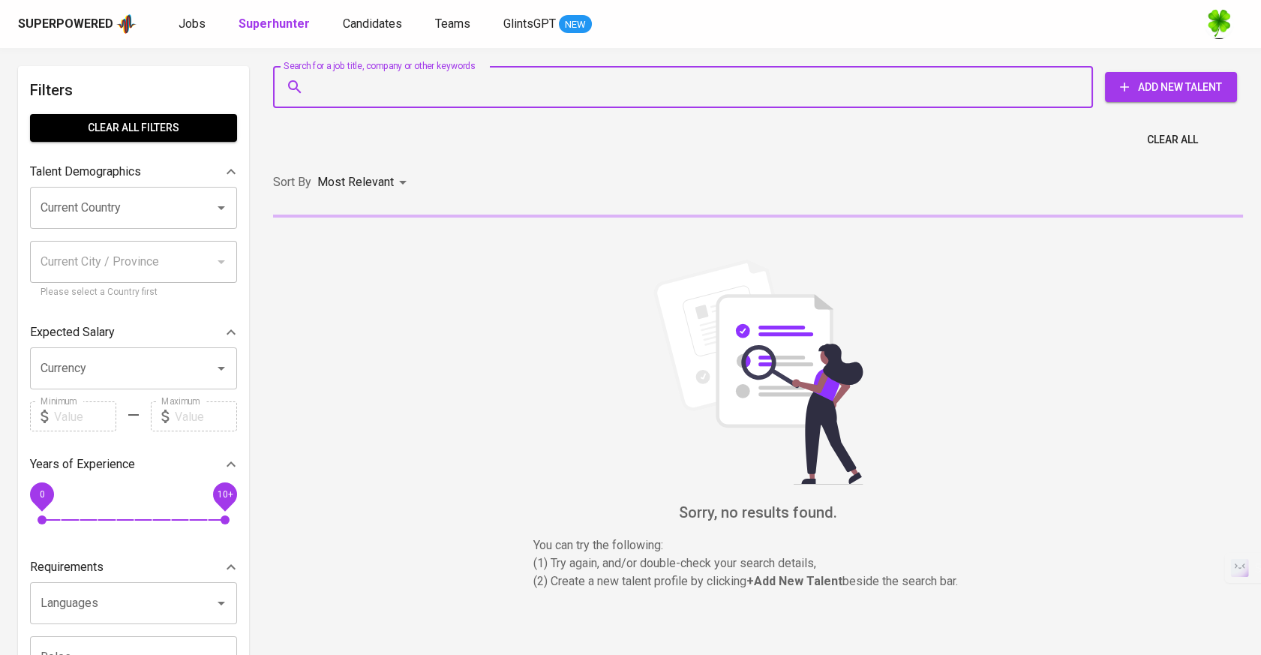
paste input "[EMAIL_ADDRESS][DOMAIN_NAME]"
type input "[EMAIL_ADDRESS][DOMAIN_NAME]"
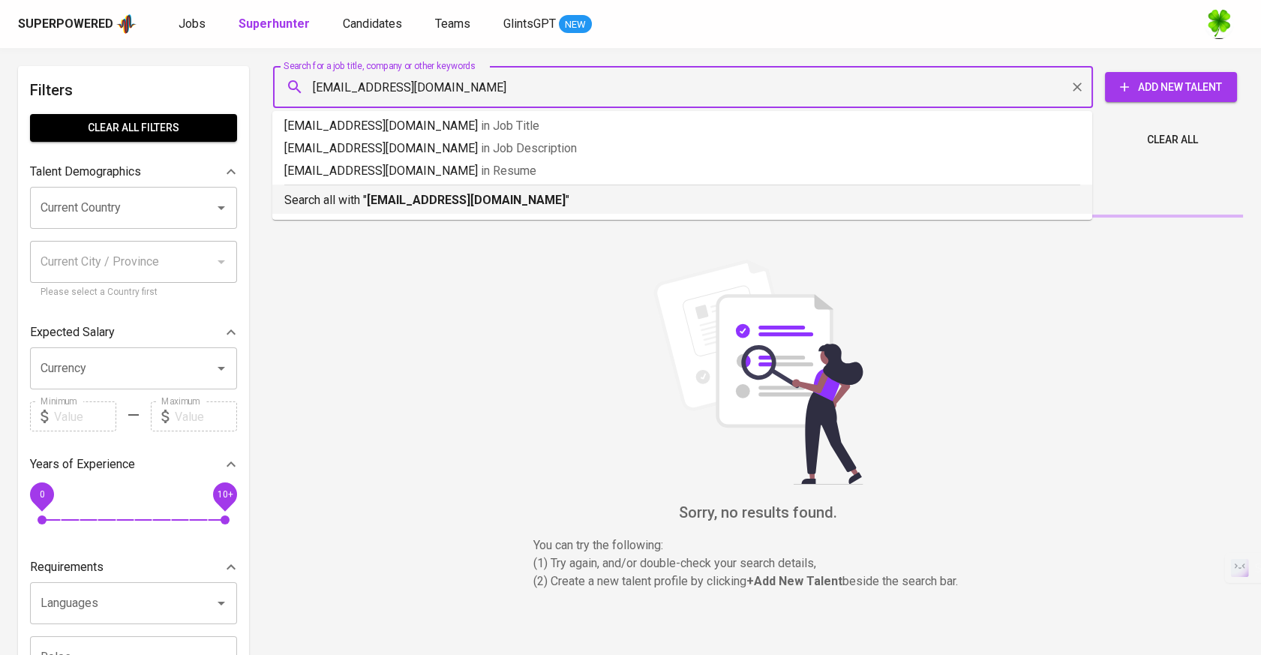
click at [452, 206] on b "[EMAIL_ADDRESS][DOMAIN_NAME]" at bounding box center [466, 200] width 199 height 14
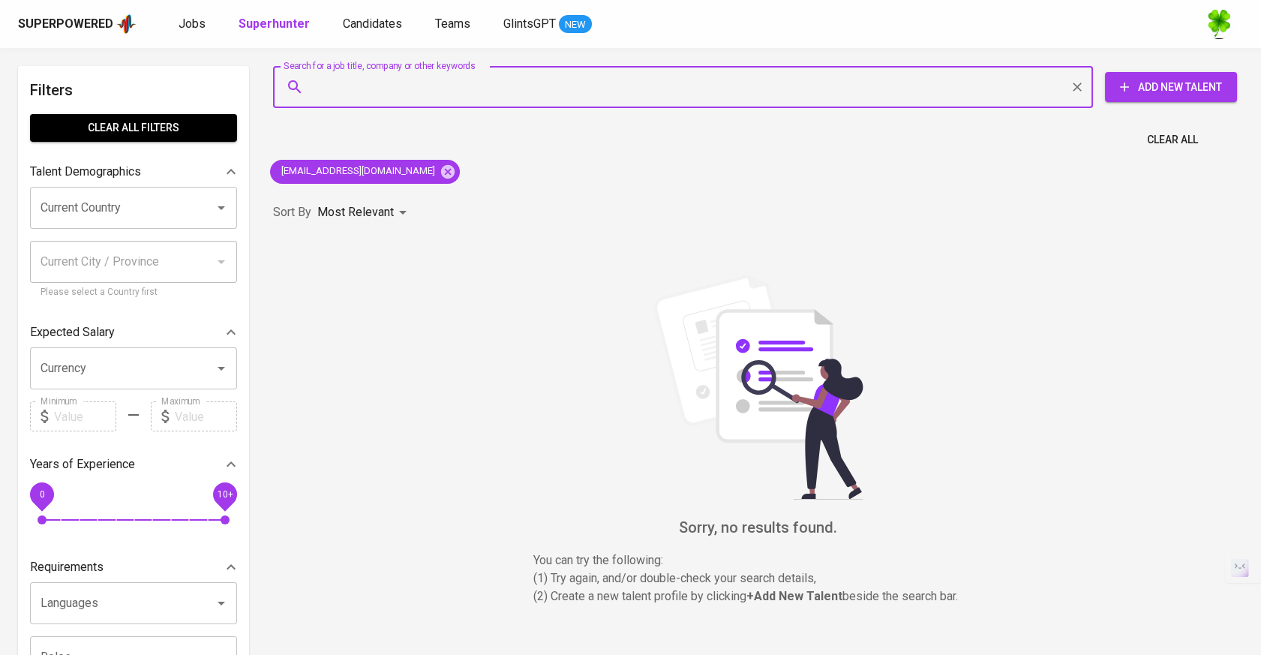
click at [1152, 97] on button "Add New Talent" at bounding box center [1171, 87] width 132 height 30
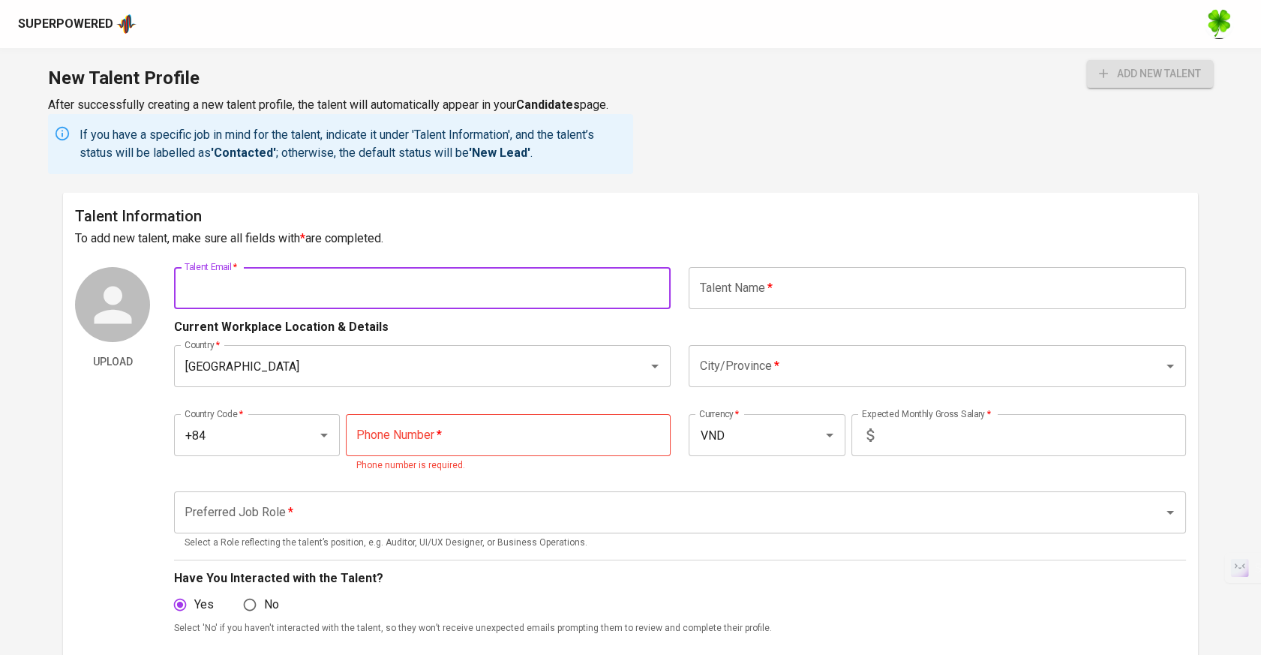
click at [588, 299] on input "text" at bounding box center [422, 288] width 497 height 42
paste input "[EMAIL_ADDRESS][DOMAIN_NAME]"
type input "[EMAIL_ADDRESS][DOMAIN_NAME]"
click at [756, 290] on input "text" at bounding box center [937, 288] width 497 height 42
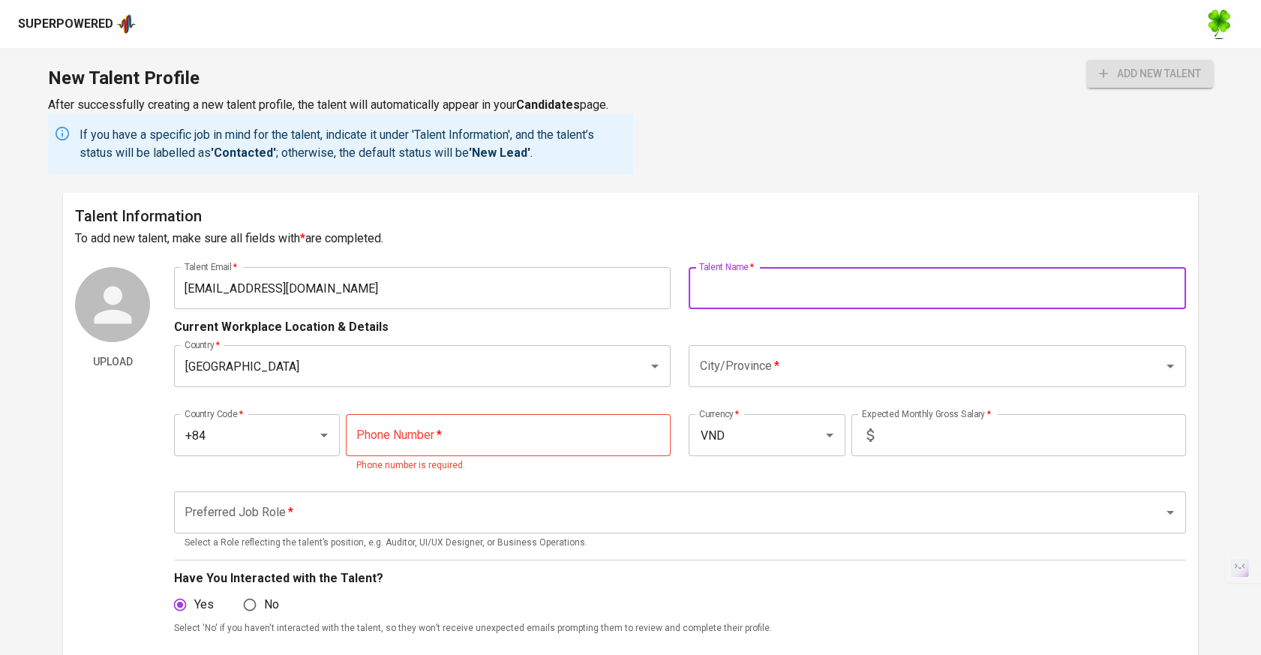
type input "D"
type input "[PERSON_NAME] [PERSON_NAME]"
